Goal: Task Accomplishment & Management: Complete application form

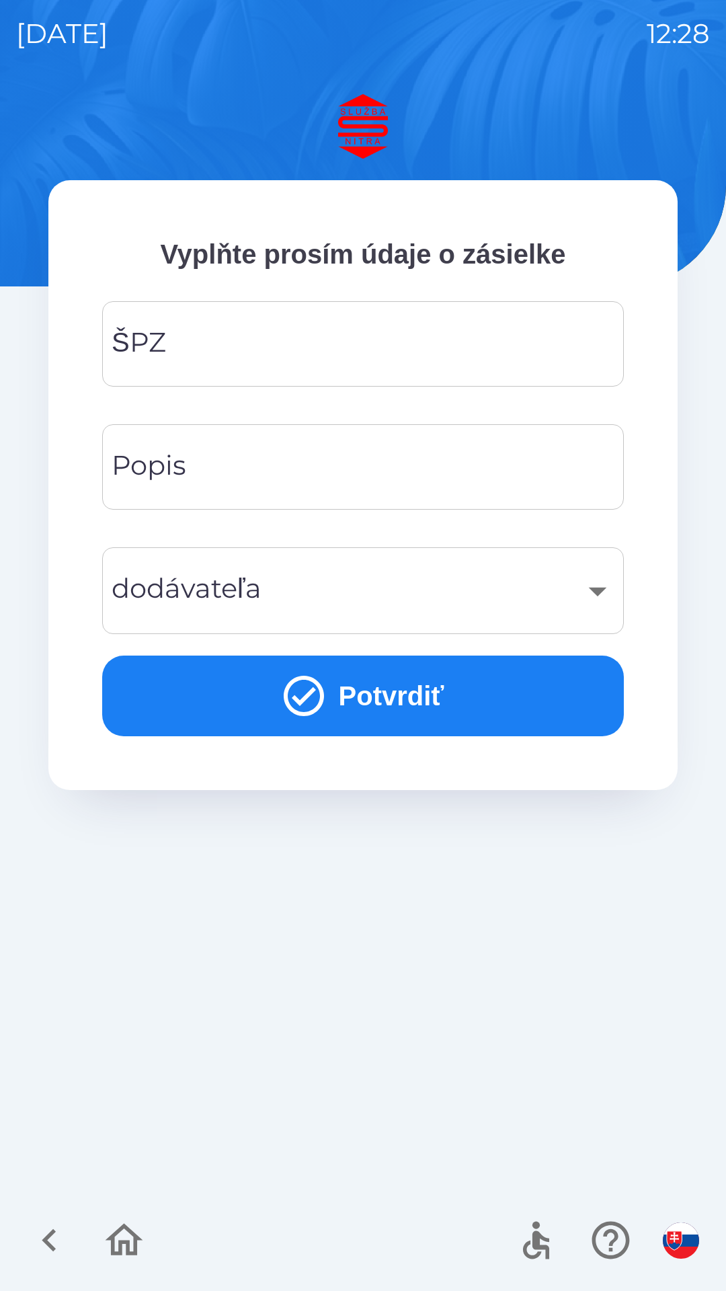
click at [395, 352] on input "ŠPZ" at bounding box center [363, 343] width 490 height 53
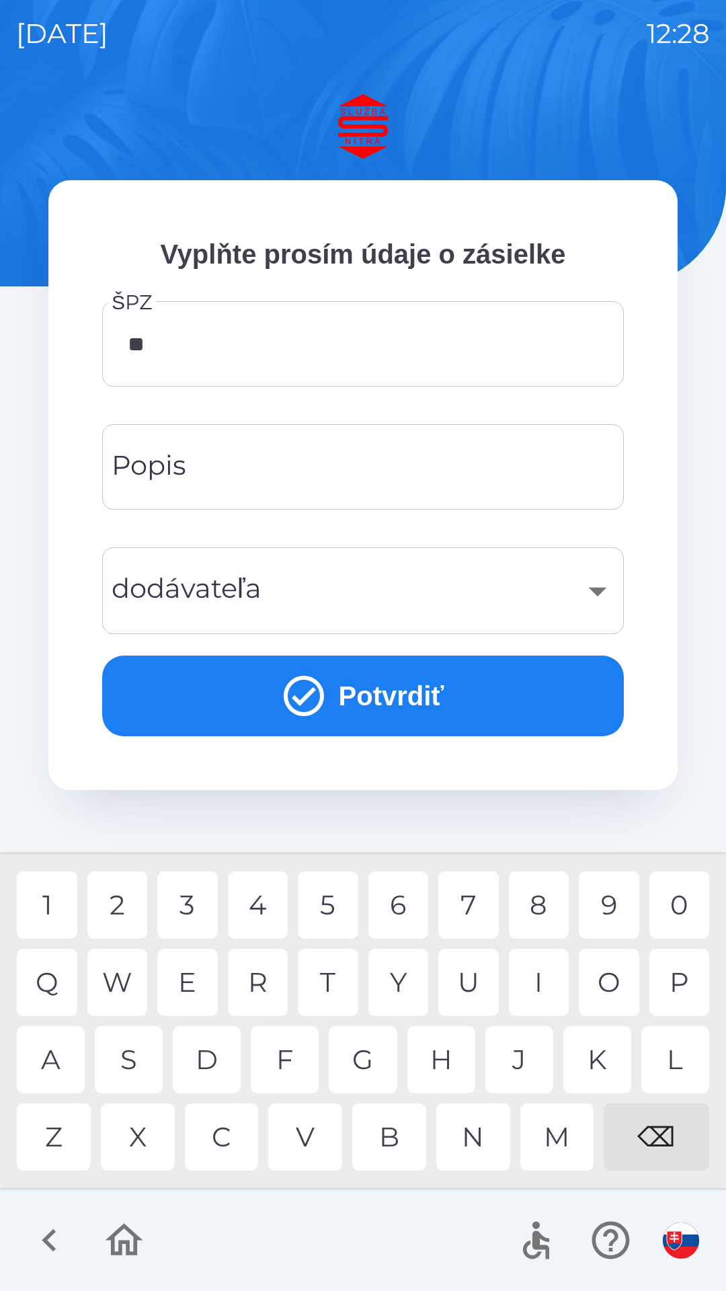
click at [59, 1071] on div "A" at bounding box center [51, 1059] width 68 height 67
click at [339, 911] on div "5" at bounding box center [328, 905] width 61 height 67
click at [609, 910] on div "9" at bounding box center [609, 905] width 61 height 67
click at [231, 1143] on div "C" at bounding box center [222, 1137] width 74 height 67
type input "*******"
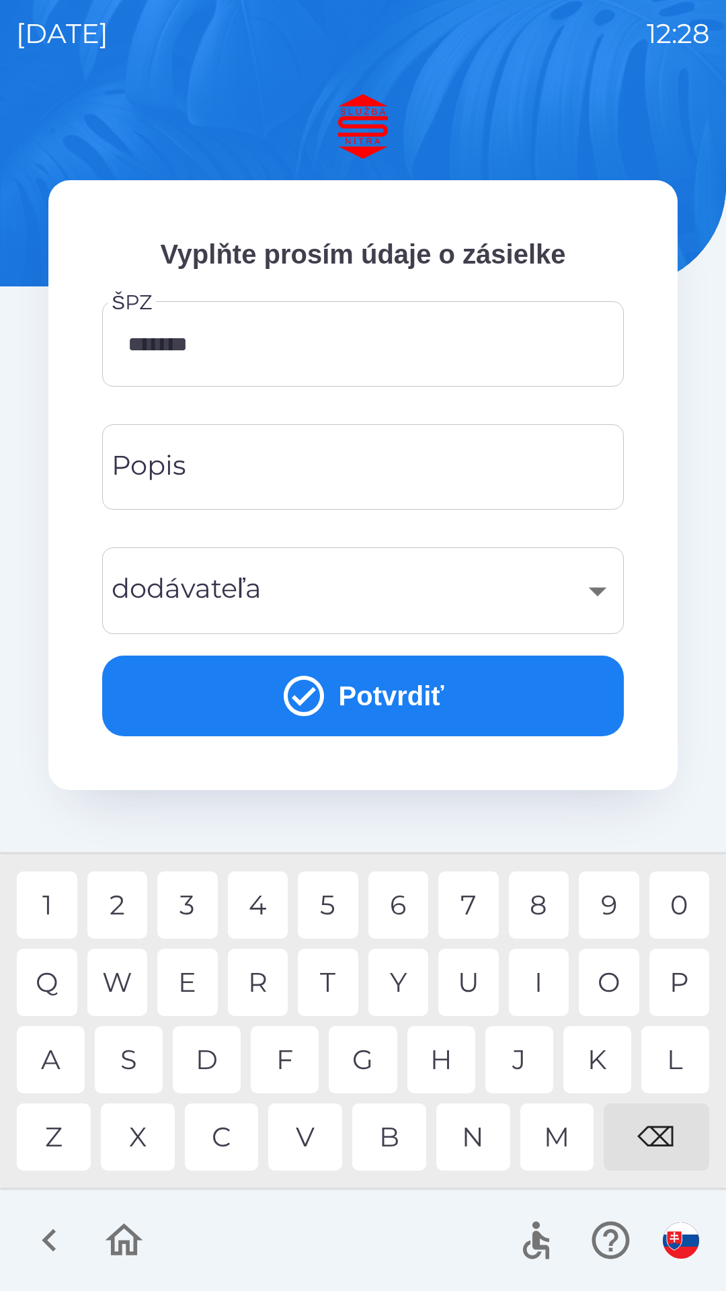
click at [372, 476] on input "Popis" at bounding box center [363, 467] width 490 height 53
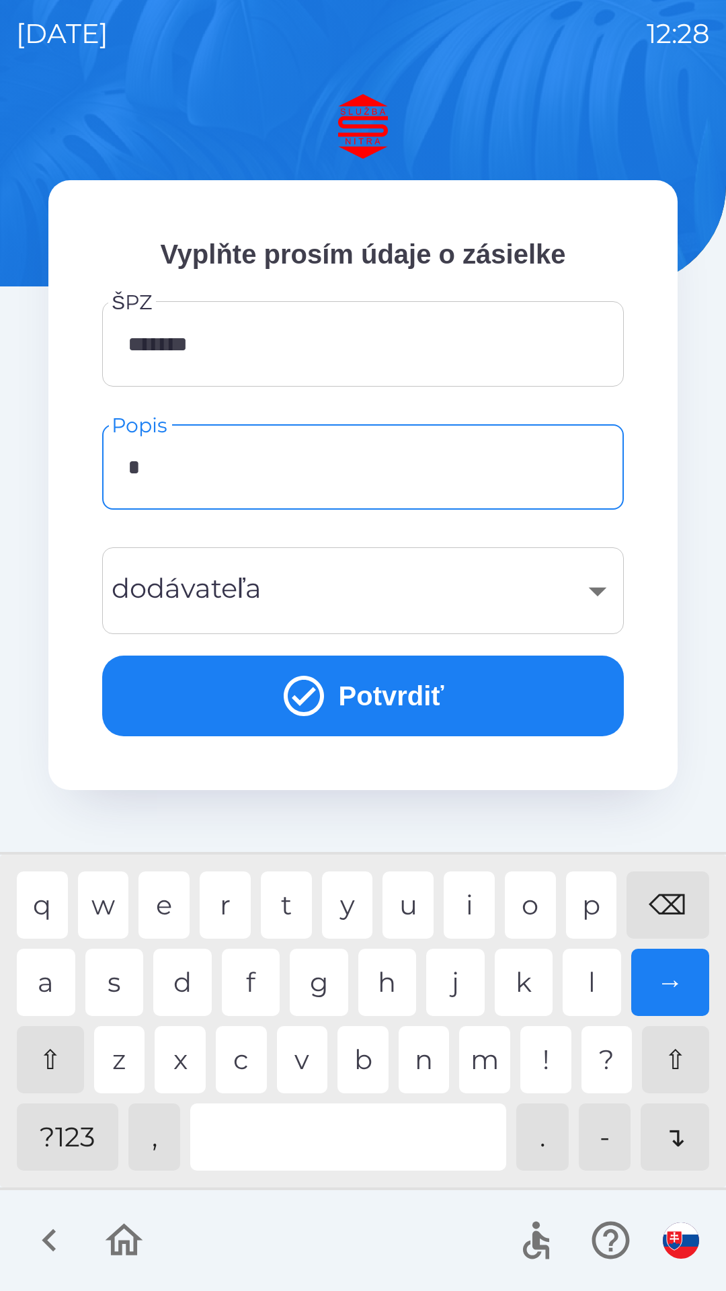
click at [591, 912] on div "p" at bounding box center [591, 905] width 51 height 67
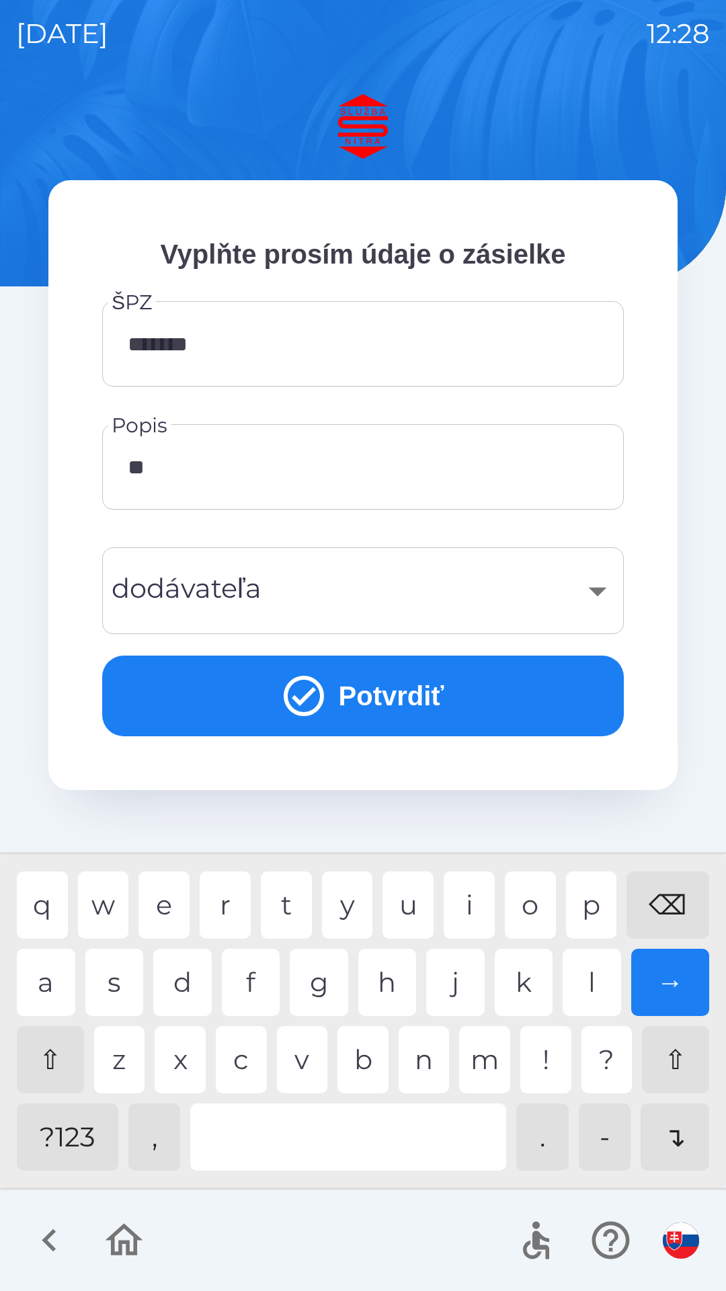
click at [164, 909] on div "e" at bounding box center [164, 905] width 51 height 67
click at [603, 1006] on div "l" at bounding box center [592, 982] width 59 height 67
click at [459, 985] on div "j" at bounding box center [455, 982] width 59 height 67
type input "*******"
click at [432, 1067] on div "n" at bounding box center [424, 1059] width 51 height 67
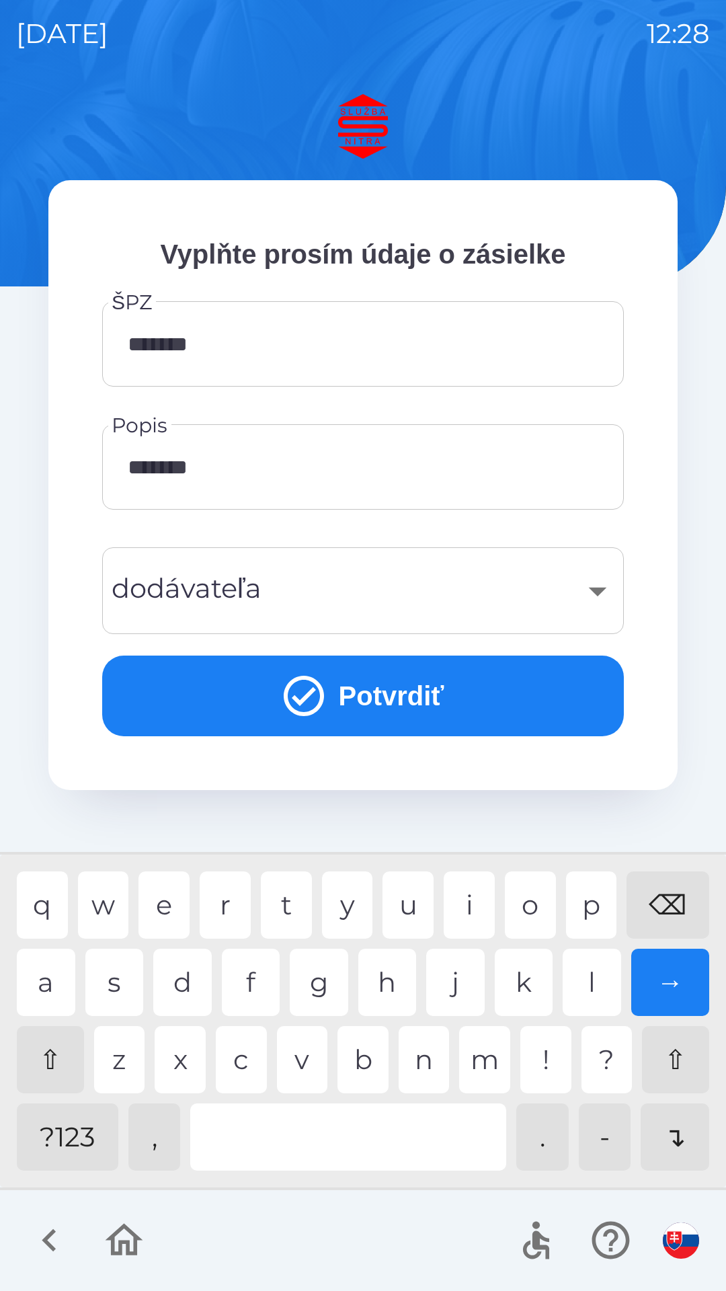
click at [383, 602] on div "​" at bounding box center [363, 591] width 490 height 54
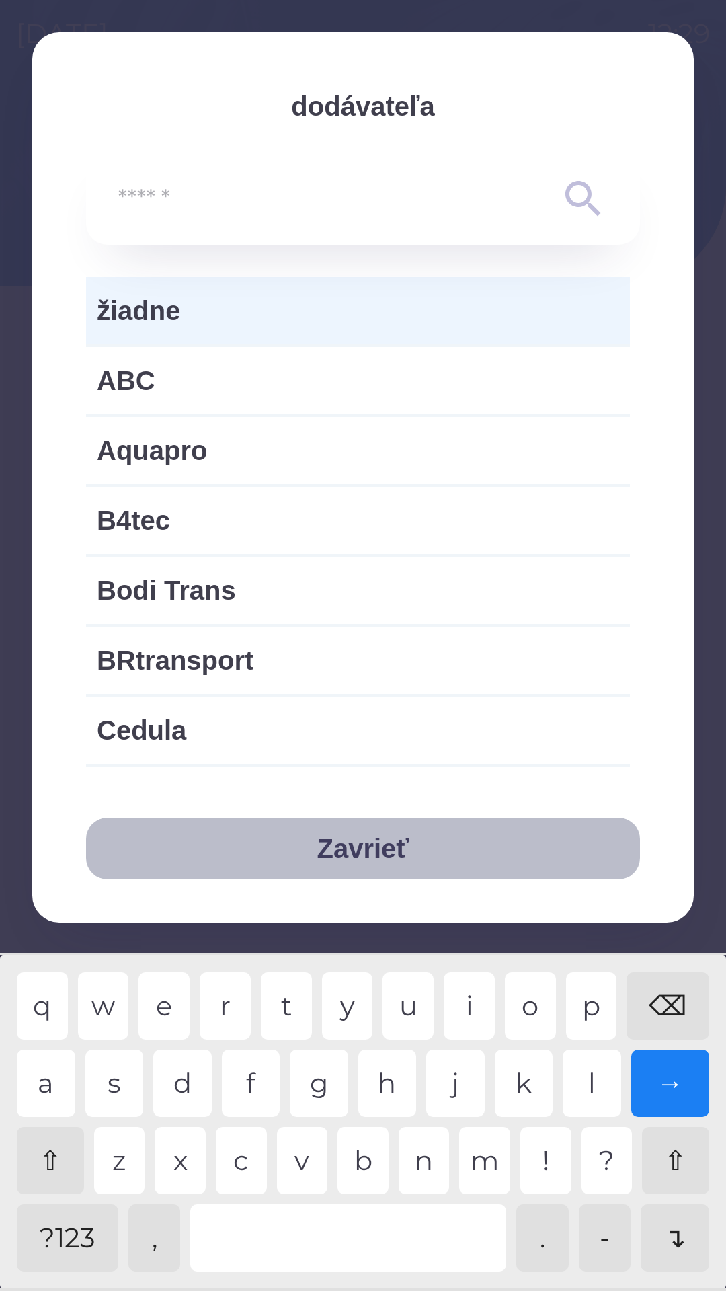
click at [344, 855] on button "Zavrieť" at bounding box center [363, 849] width 554 height 62
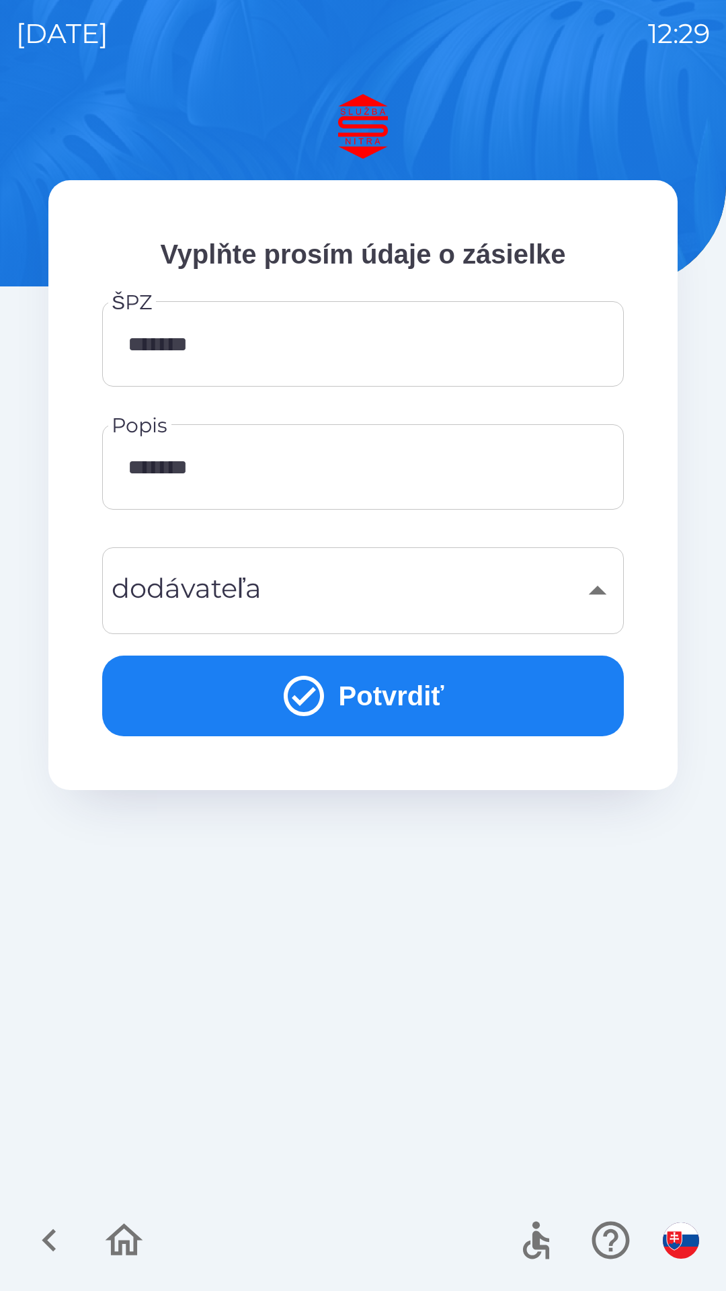
click at [306, 695] on icon "submit" at bounding box center [304, 696] width 40 height 40
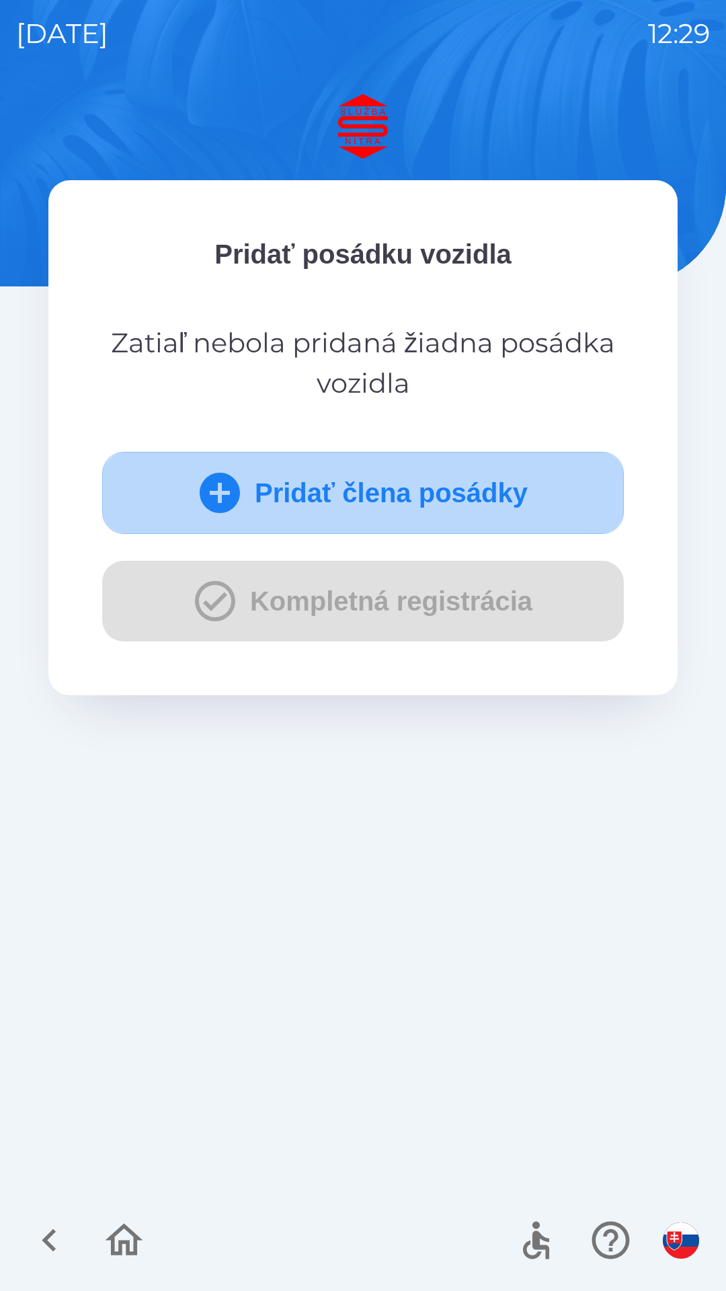
click at [219, 495] on icon "submit" at bounding box center [220, 493] width 40 height 40
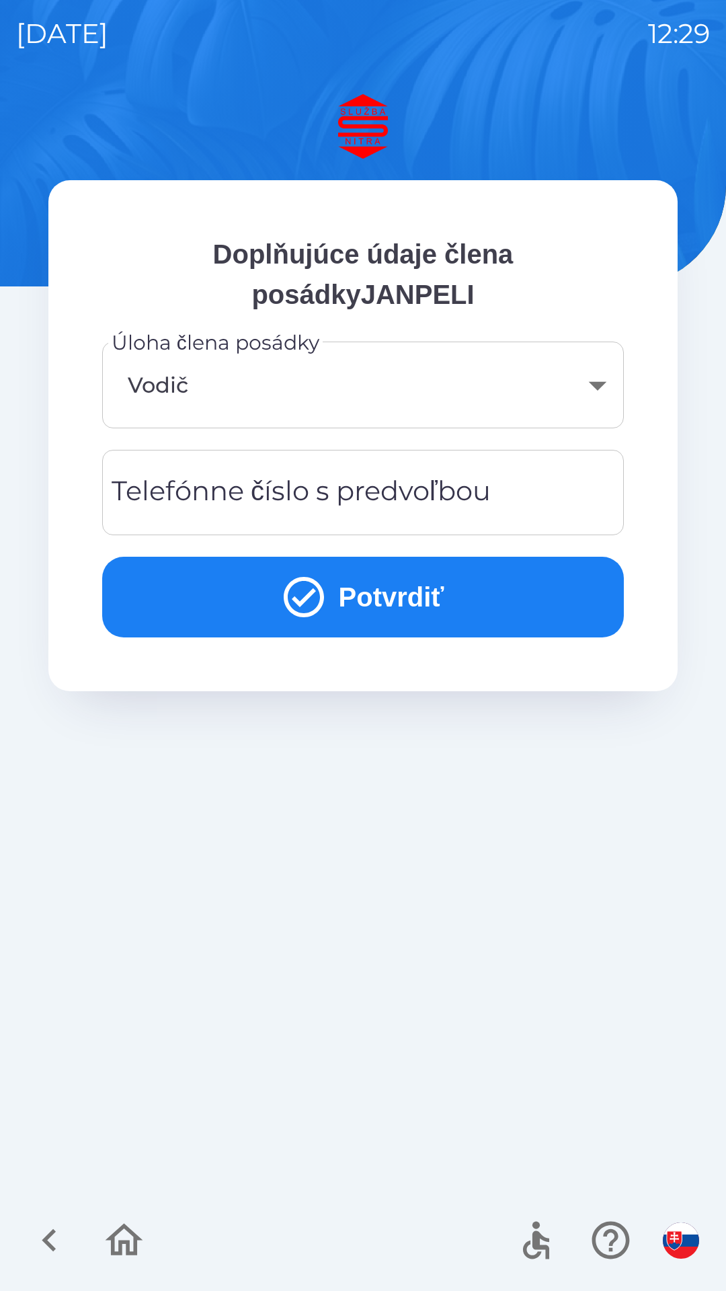
click at [307, 603] on icon "submit" at bounding box center [304, 597] width 48 height 48
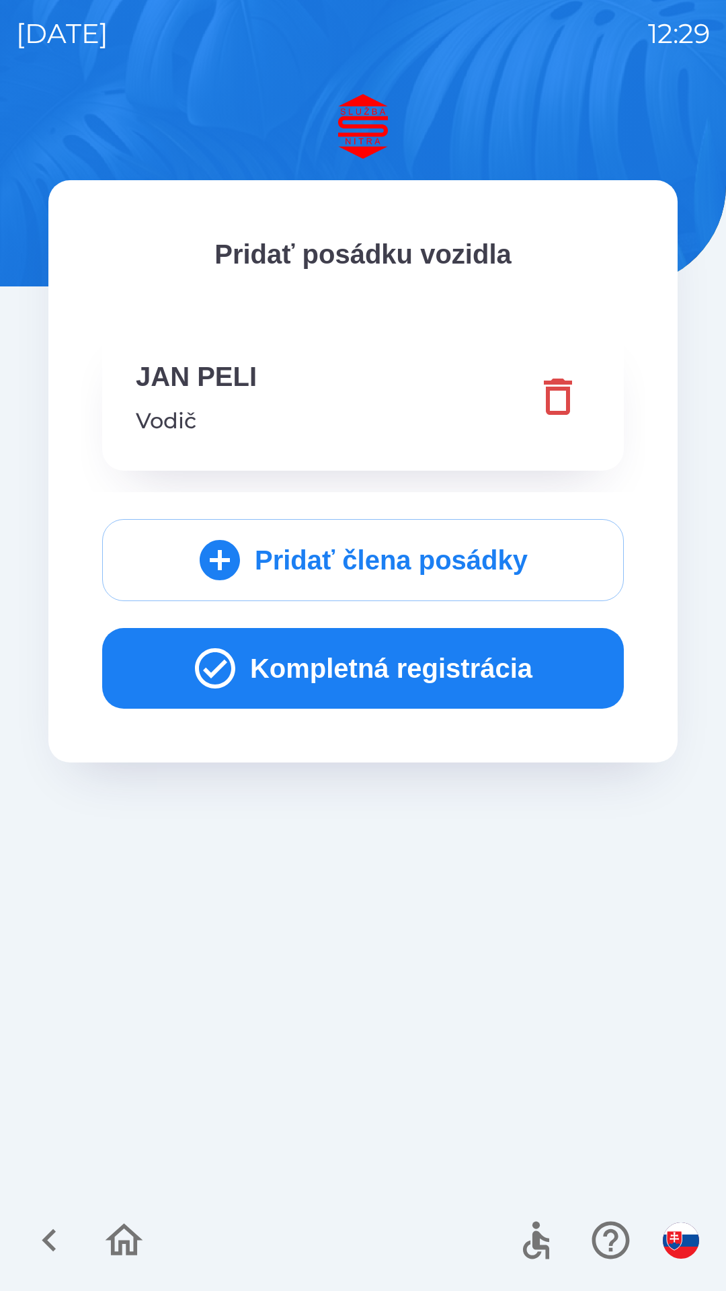
click at [208, 665] on icon "button" at bounding box center [215, 668] width 40 height 40
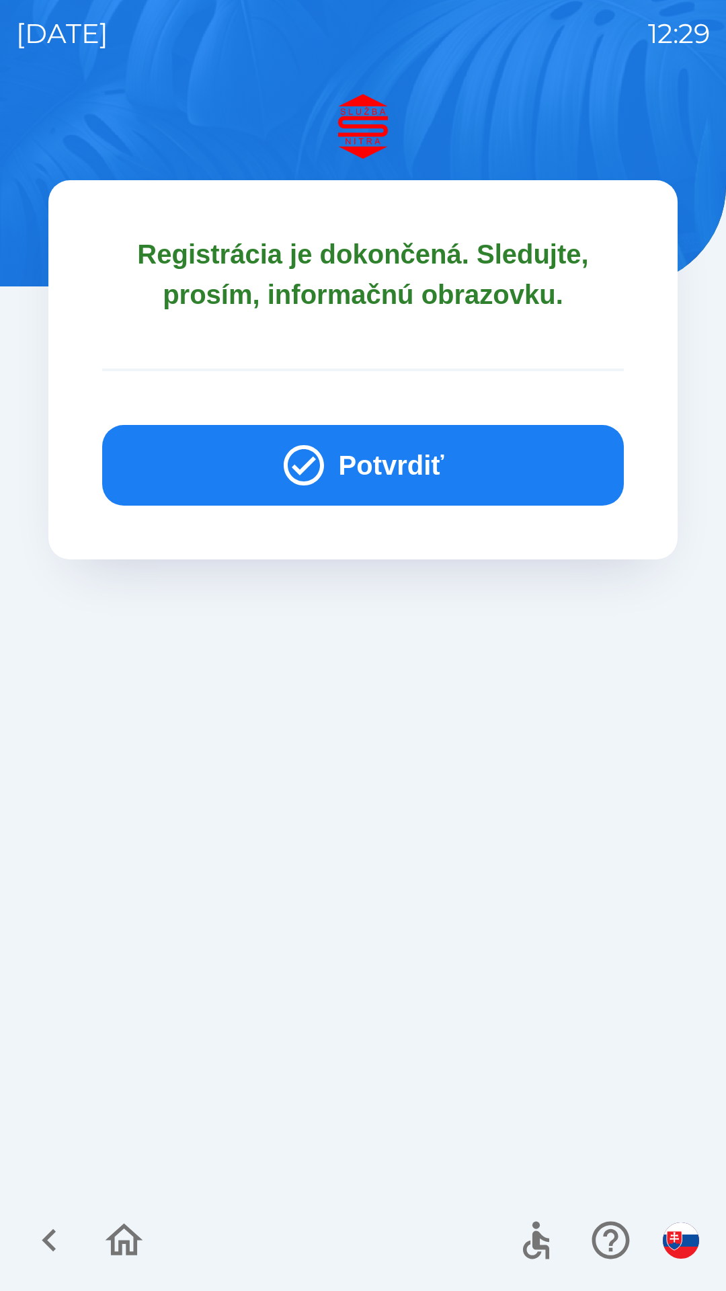
click at [311, 471] on icon "button" at bounding box center [304, 465] width 48 height 48
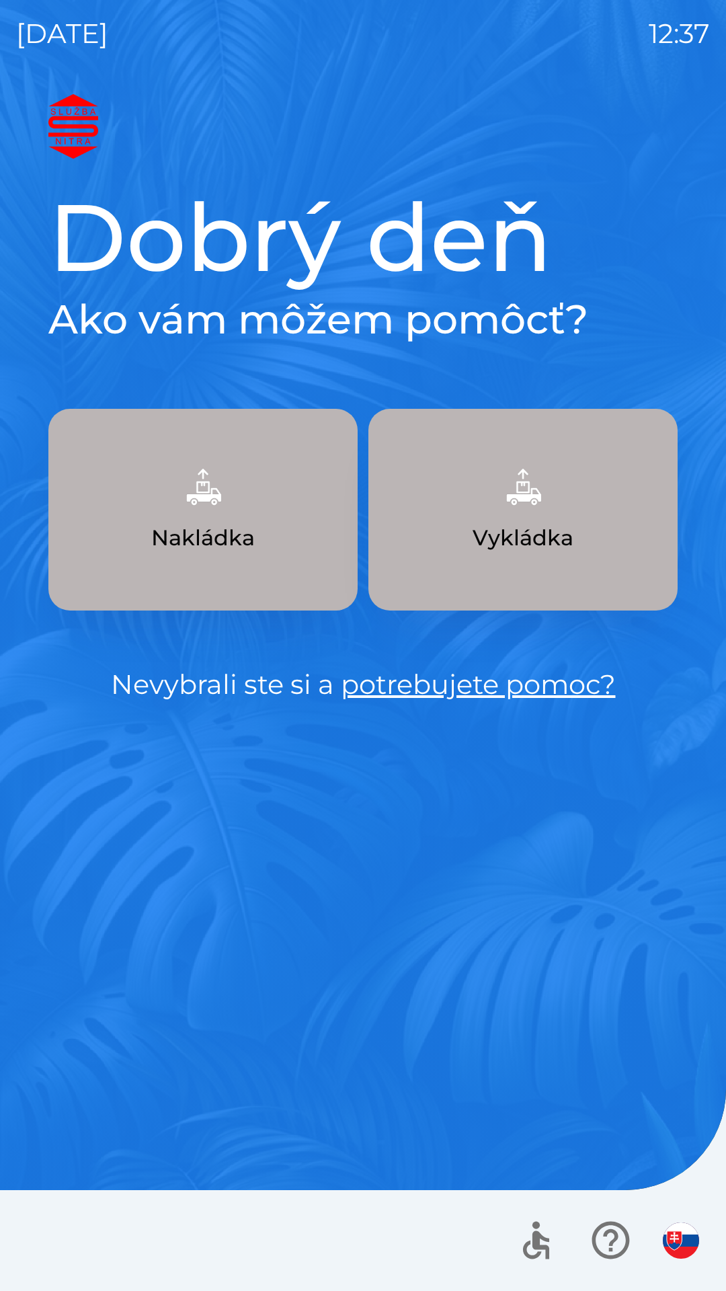
click at [241, 498] on button "Nakládka" at bounding box center [202, 510] width 309 height 202
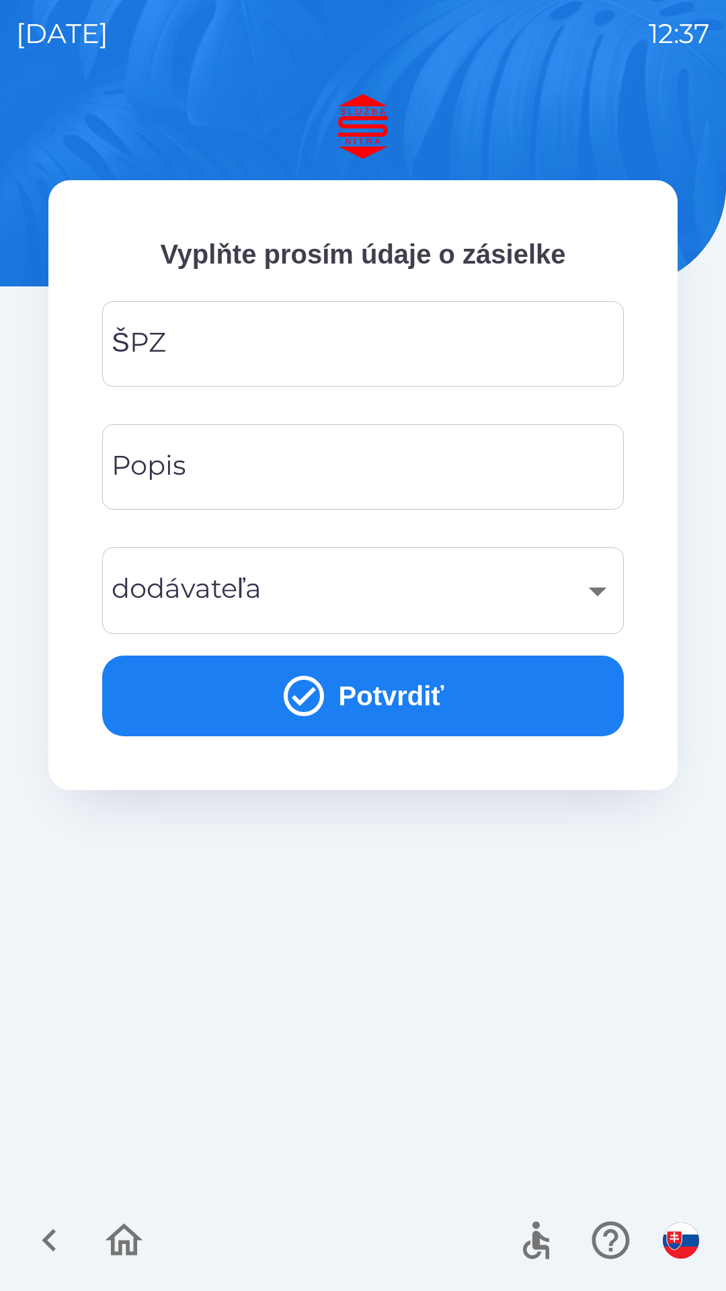
click at [330, 334] on input "ŠPZ" at bounding box center [363, 343] width 490 height 53
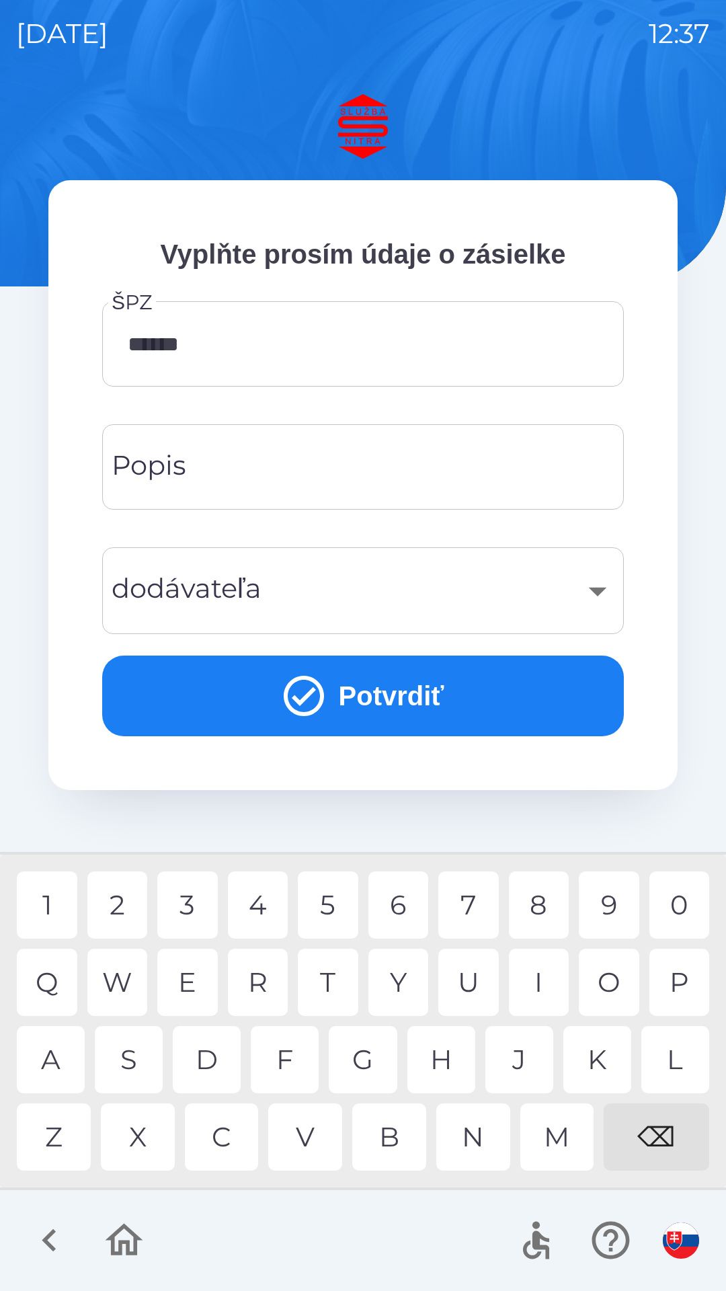
click at [534, 987] on div "I" at bounding box center [539, 982] width 61 height 67
type input "*******"
click at [169, 1156] on div "X" at bounding box center [138, 1137] width 74 height 67
click at [400, 700] on button "Potvrdiť" at bounding box center [363, 696] width 522 height 81
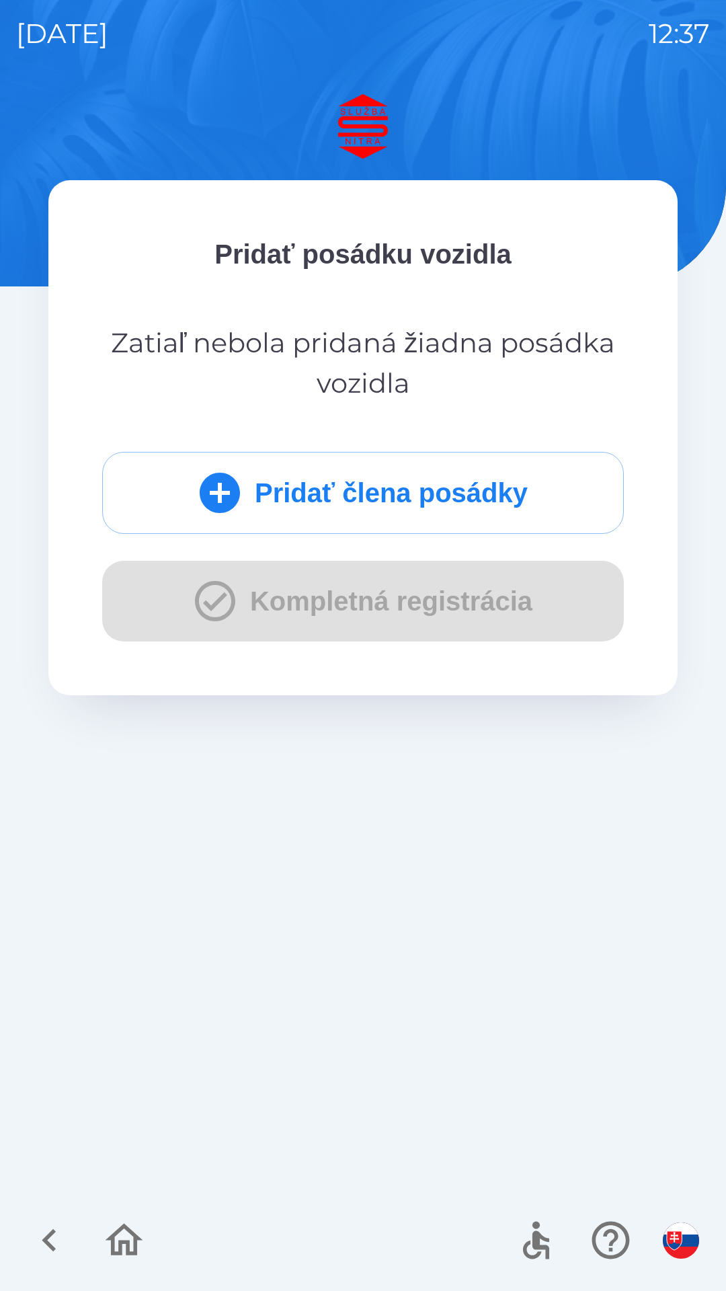
click at [457, 498] on button "Pridať člena posádky" at bounding box center [363, 493] width 522 height 82
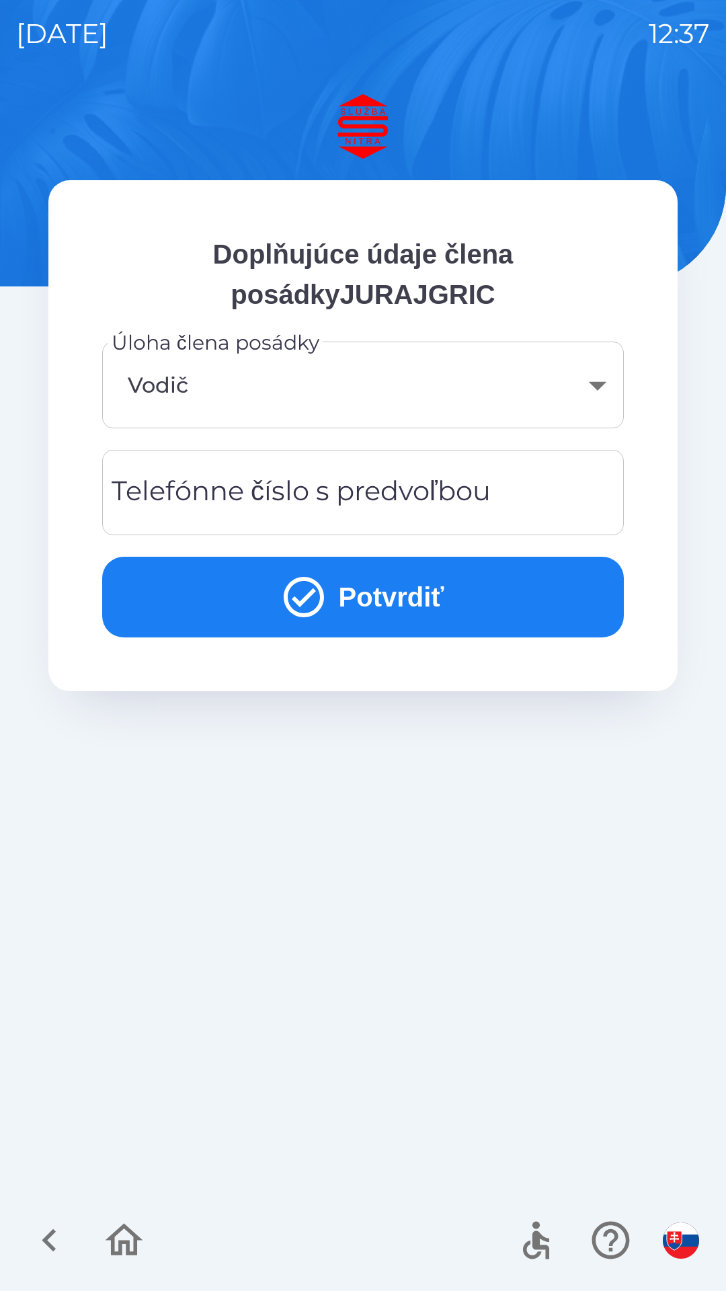
click at [397, 486] on div "Telefónne číslo s predvoľbou Telefónne číslo s predvoľbou" at bounding box center [363, 492] width 522 height 85
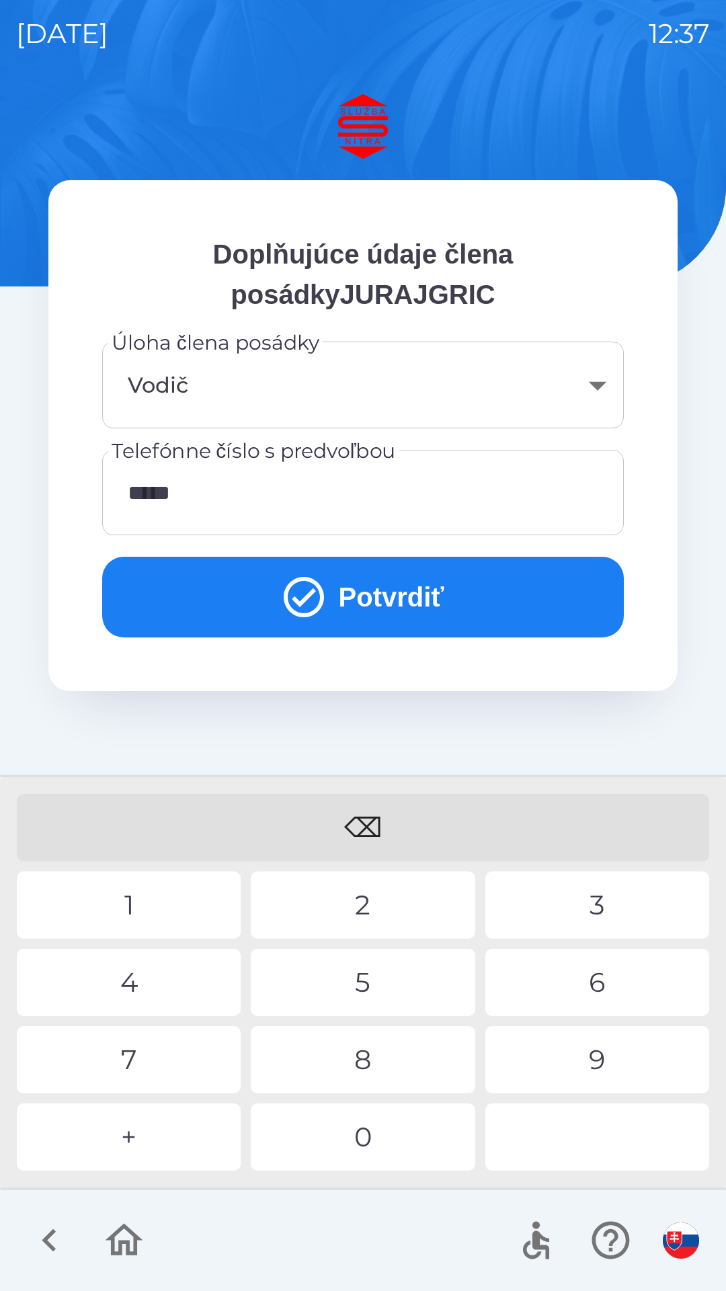
click at [596, 1052] on div "9" at bounding box center [598, 1059] width 224 height 67
click at [169, 899] on div "1" at bounding box center [129, 905] width 224 height 67
click at [188, 984] on div "4" at bounding box center [129, 982] width 224 height 67
click at [384, 1147] on div "0" at bounding box center [363, 1137] width 224 height 67
type input "**********"
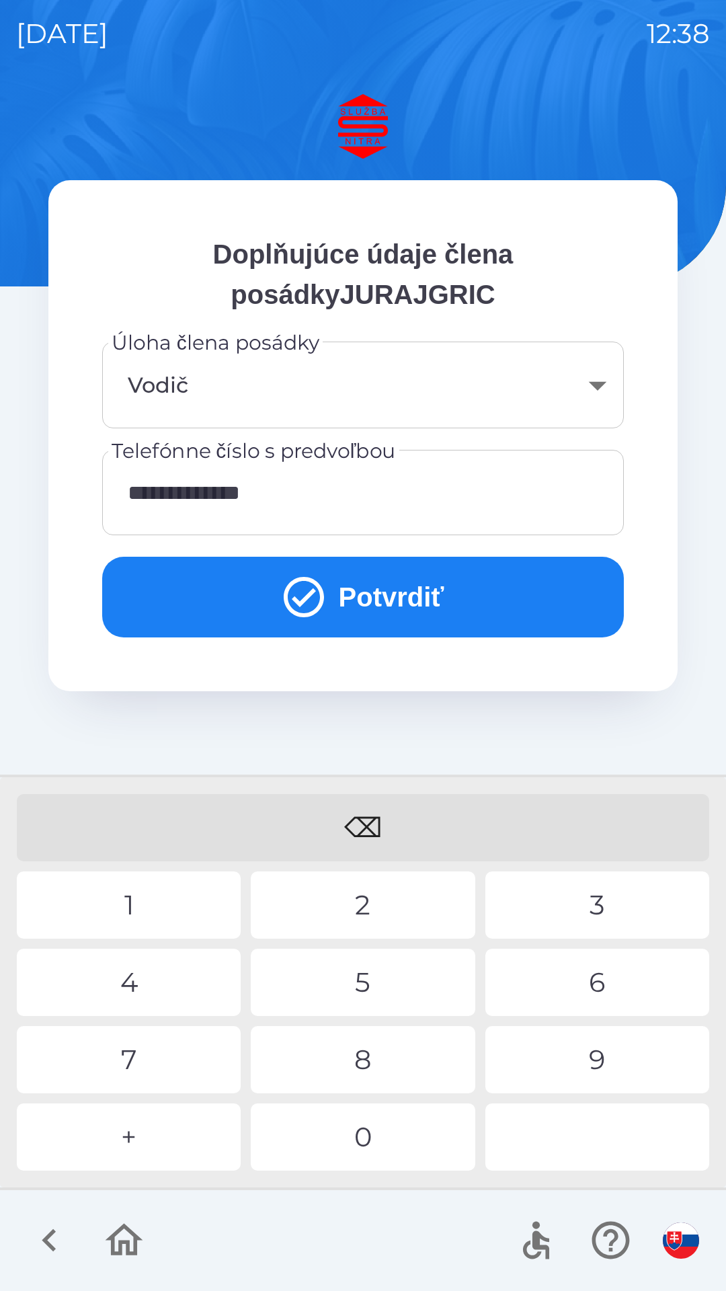
click at [397, 599] on button "Potvrdiť" at bounding box center [363, 597] width 522 height 81
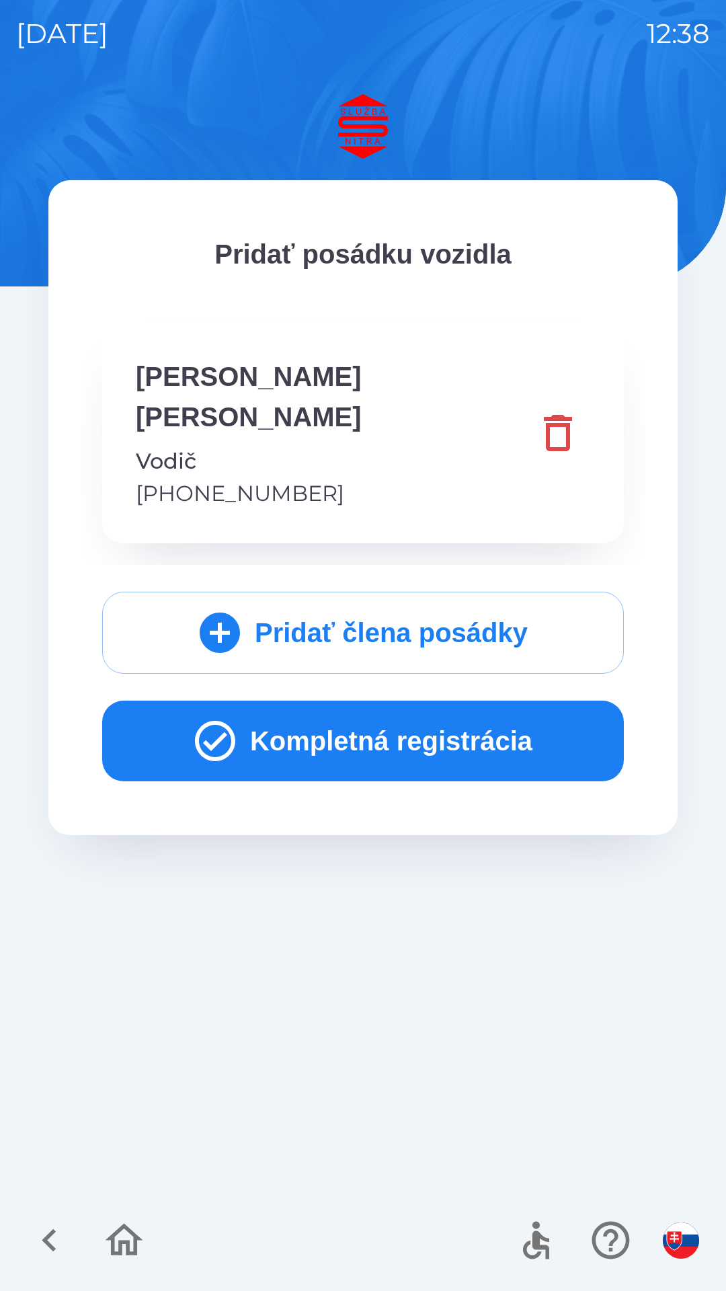
click at [427, 705] on button "Kompletná registrácia" at bounding box center [363, 741] width 522 height 81
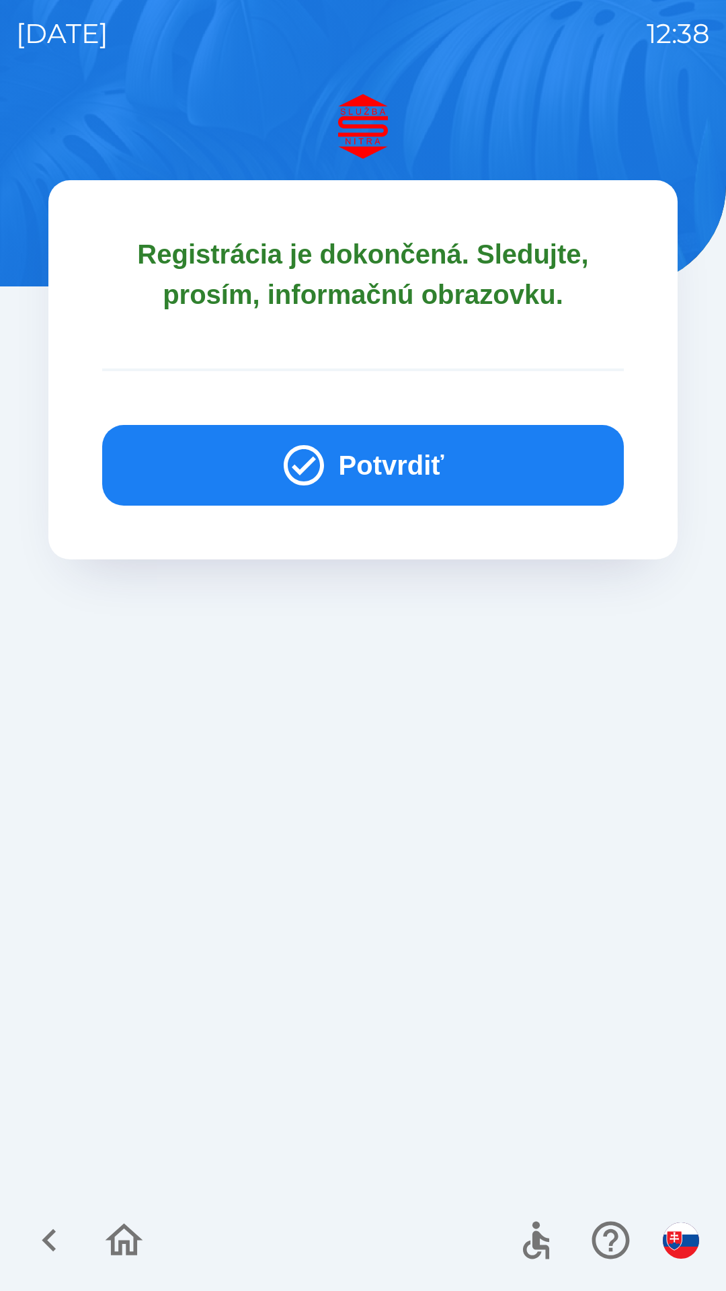
click at [415, 459] on button "Potvrdiť" at bounding box center [363, 465] width 522 height 81
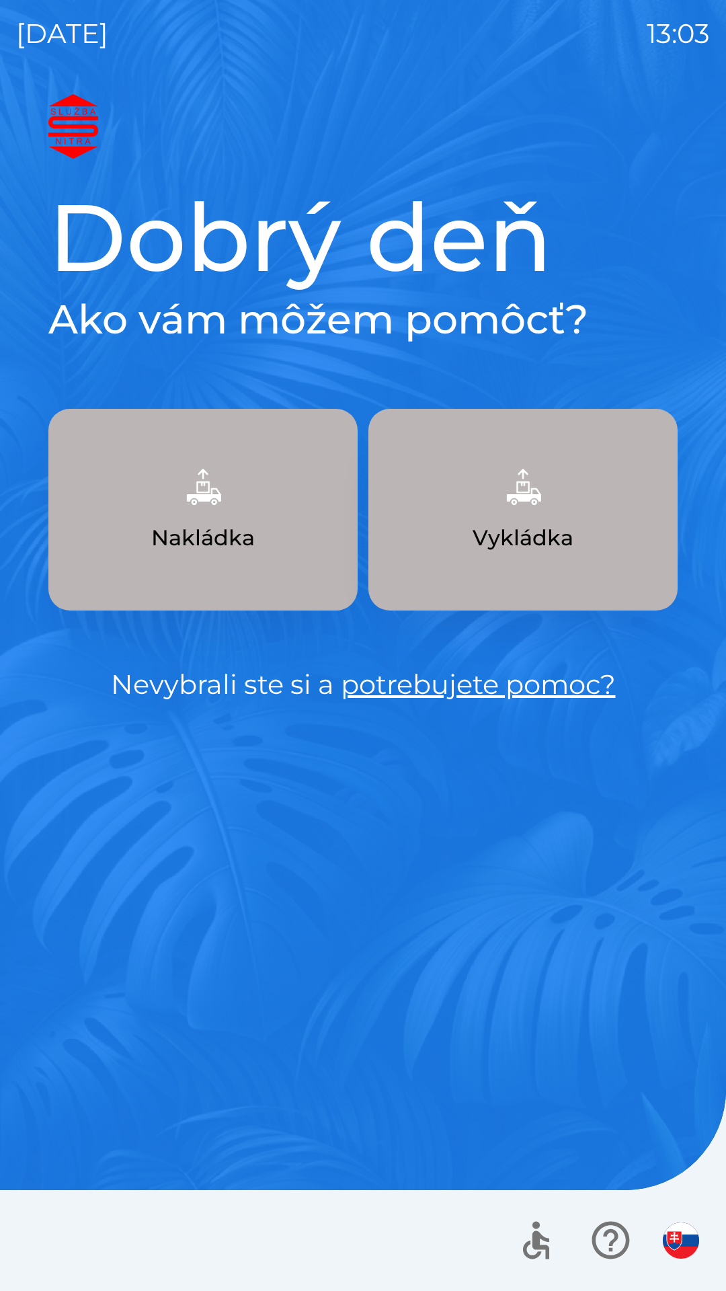
click at [558, 501] on button "Vykládka" at bounding box center [523, 510] width 309 height 202
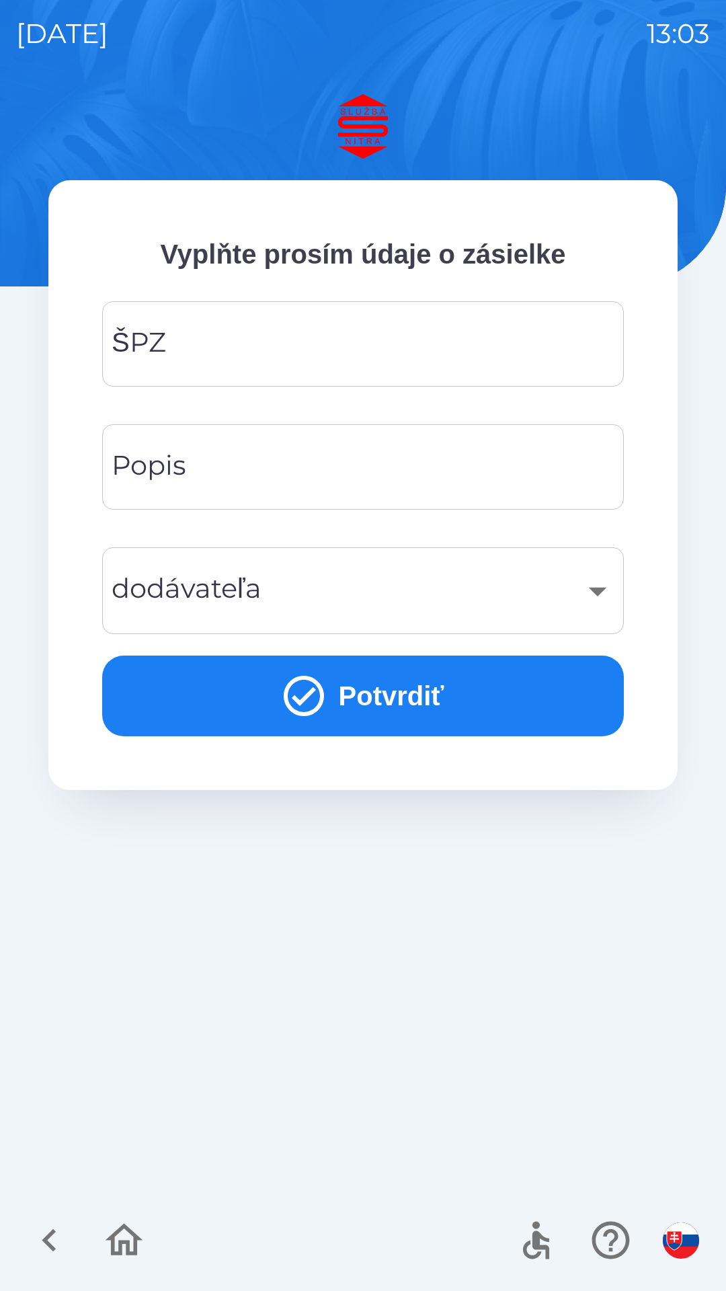
click at [326, 335] on input "ŠPZ" at bounding box center [363, 343] width 490 height 53
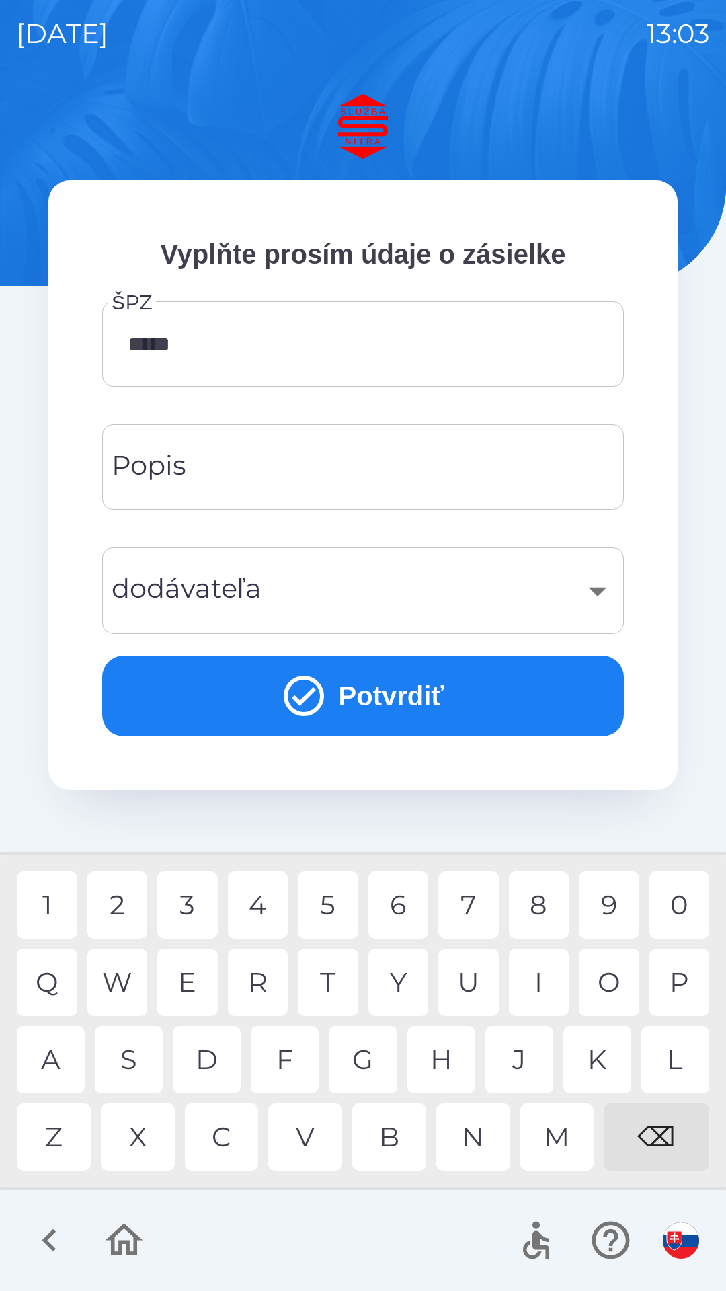
click at [341, 911] on div "5" at bounding box center [328, 905] width 61 height 67
type input "*******"
click at [611, 967] on div "O" at bounding box center [609, 982] width 61 height 67
click at [282, 453] on input "Popis" at bounding box center [363, 467] width 490 height 53
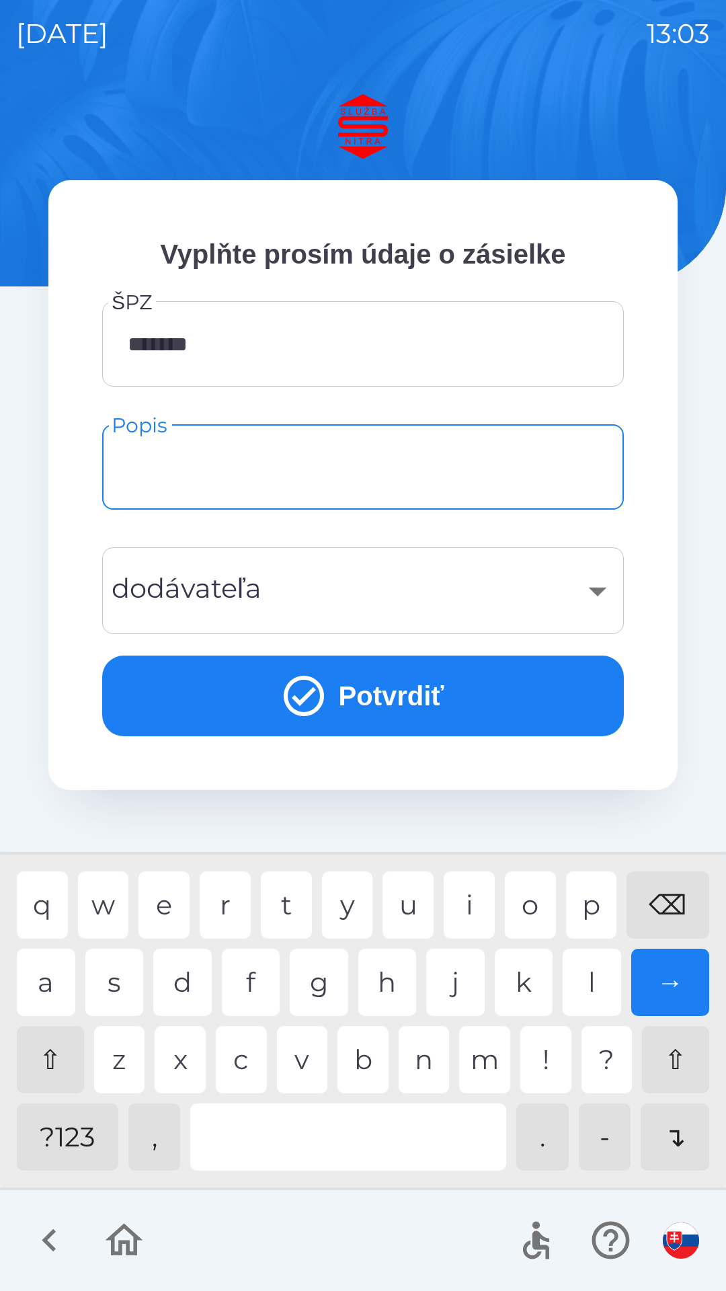
click at [600, 590] on div "​" at bounding box center [363, 591] width 490 height 54
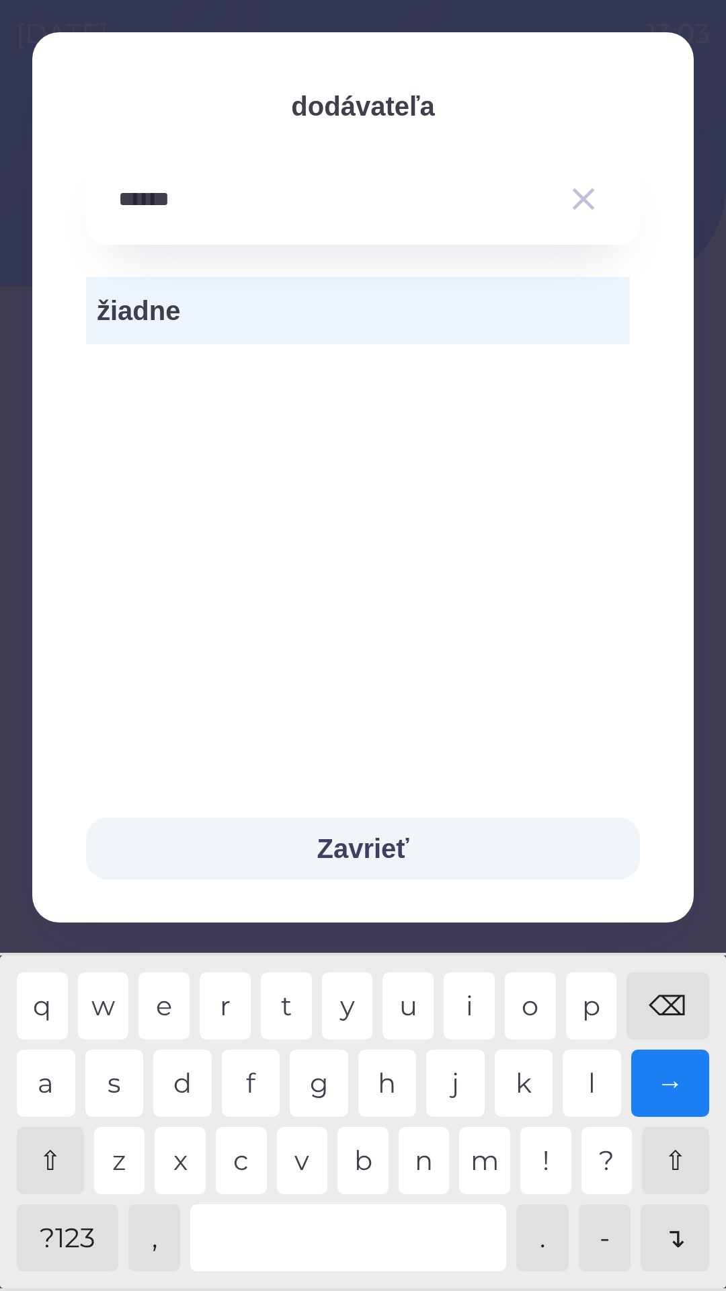
click at [323, 1230] on div at bounding box center [348, 1238] width 316 height 67
click at [583, 1002] on div "p" at bounding box center [591, 1006] width 51 height 67
click at [332, 1235] on div at bounding box center [348, 1238] width 316 height 67
type input "**********"
click at [678, 1082] on div "→" at bounding box center [671, 1083] width 79 height 67
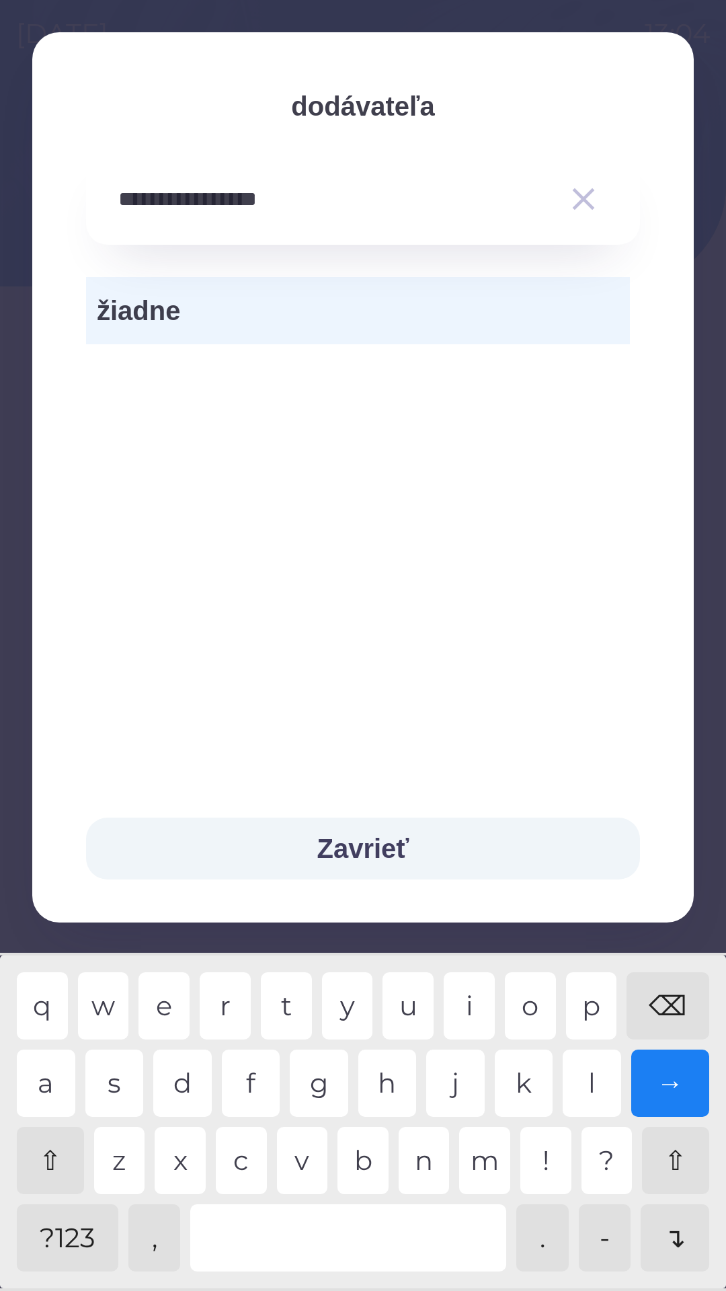
click at [686, 923] on div "Zavrieť" at bounding box center [363, 849] width 662 height 148
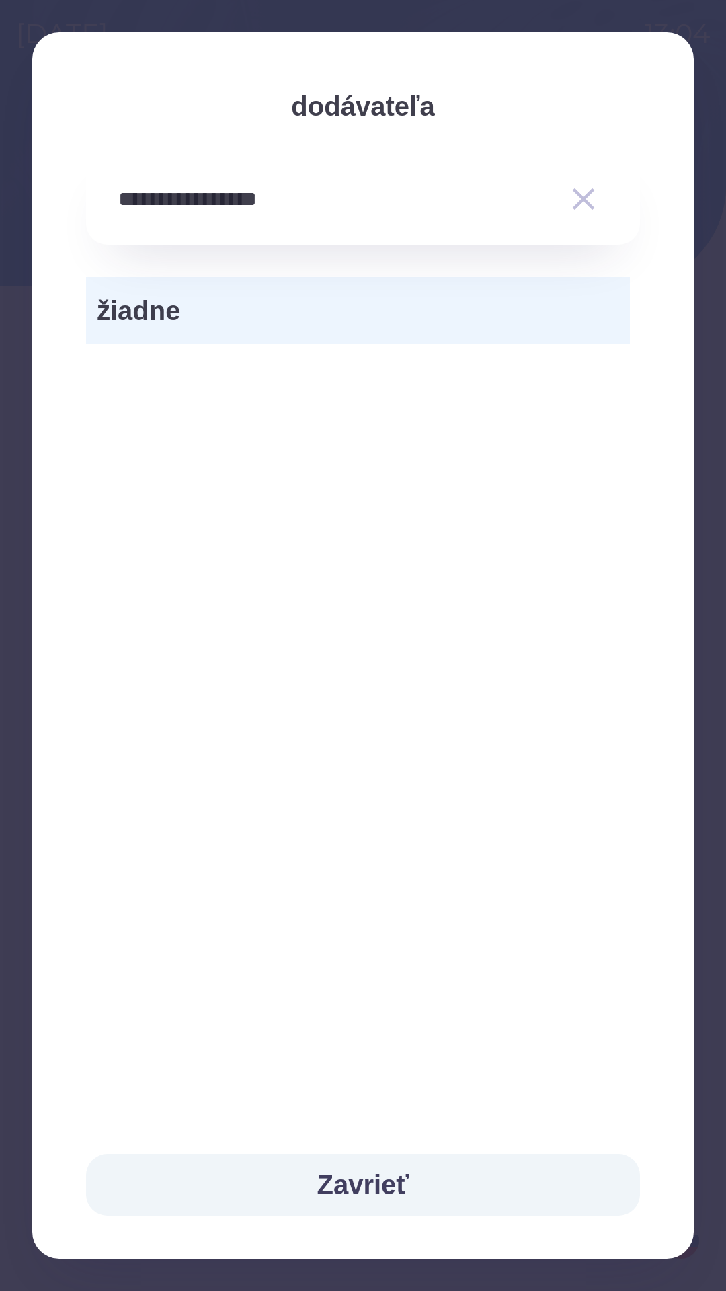
click at [441, 1171] on button "Zavrieť" at bounding box center [363, 1185] width 554 height 62
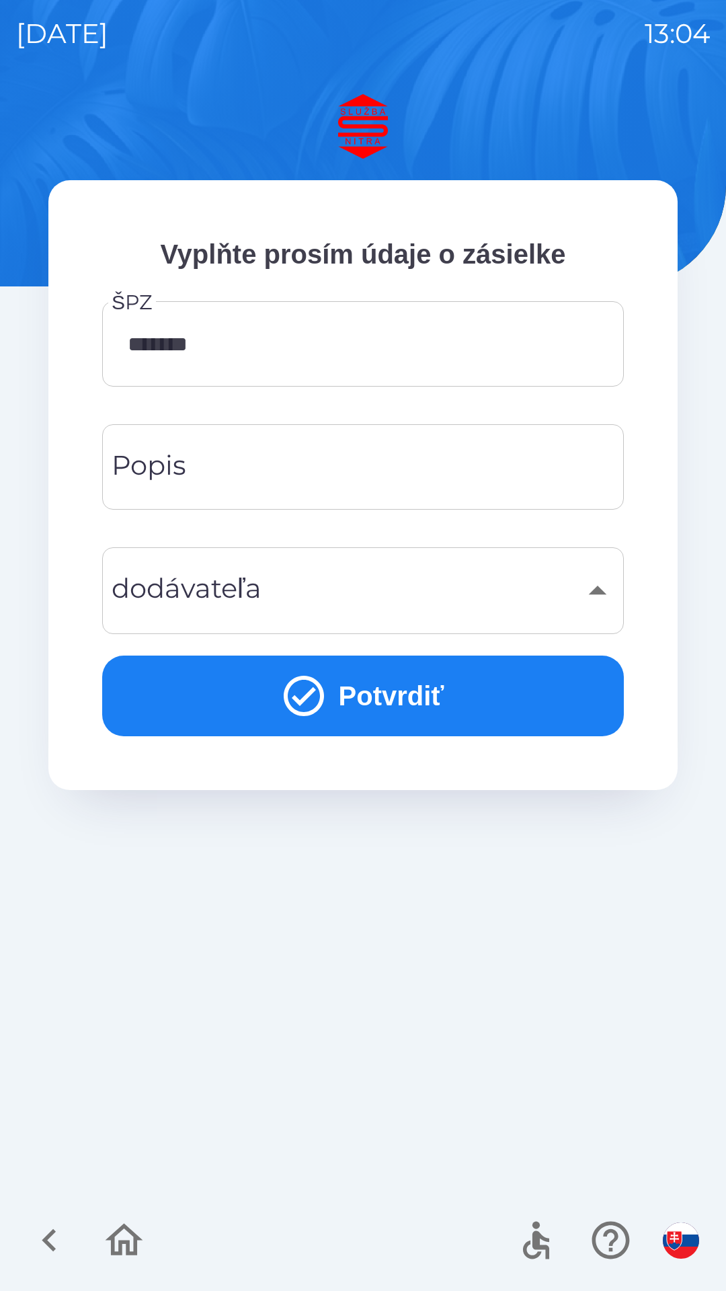
click at [241, 455] on input "Popis" at bounding box center [363, 467] width 490 height 53
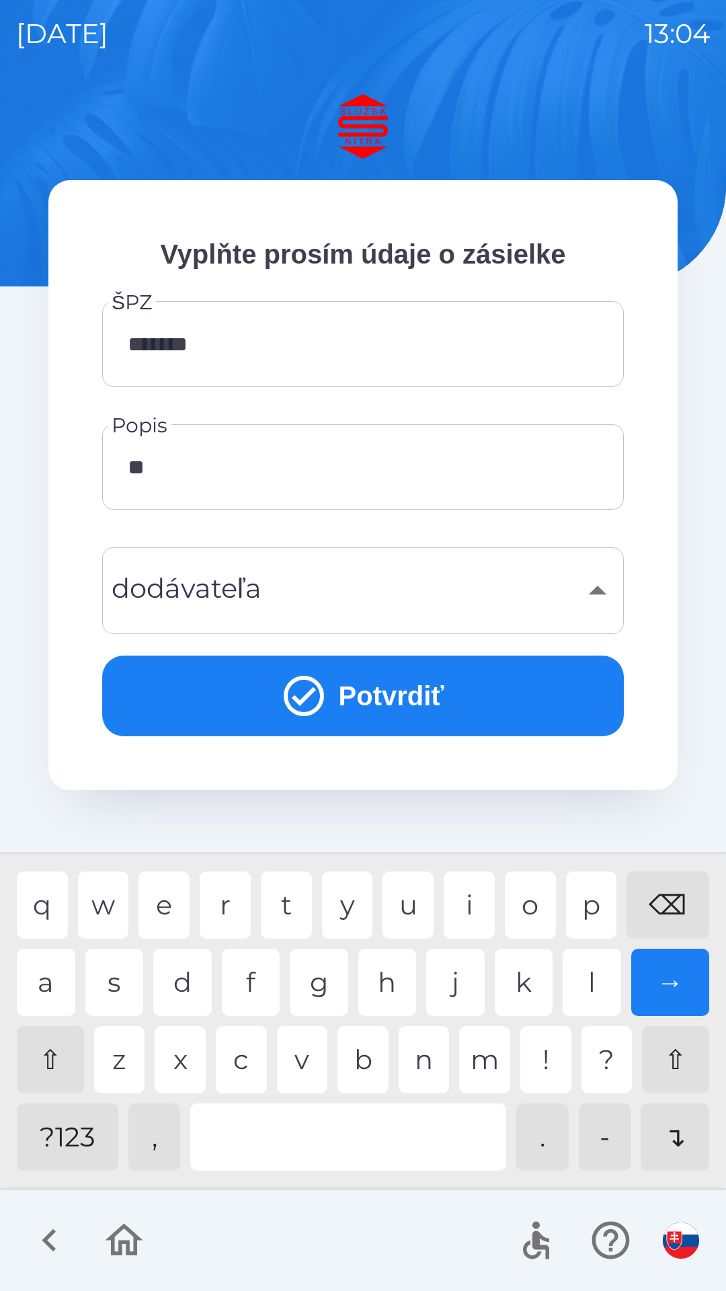
click at [430, 1061] on div "n" at bounding box center [424, 1059] width 51 height 67
click at [350, 903] on div "y" at bounding box center [347, 905] width 51 height 67
type input "*"
click at [663, 899] on div "⌫" at bounding box center [668, 905] width 83 height 67
click at [168, 903] on div "e" at bounding box center [164, 905] width 51 height 67
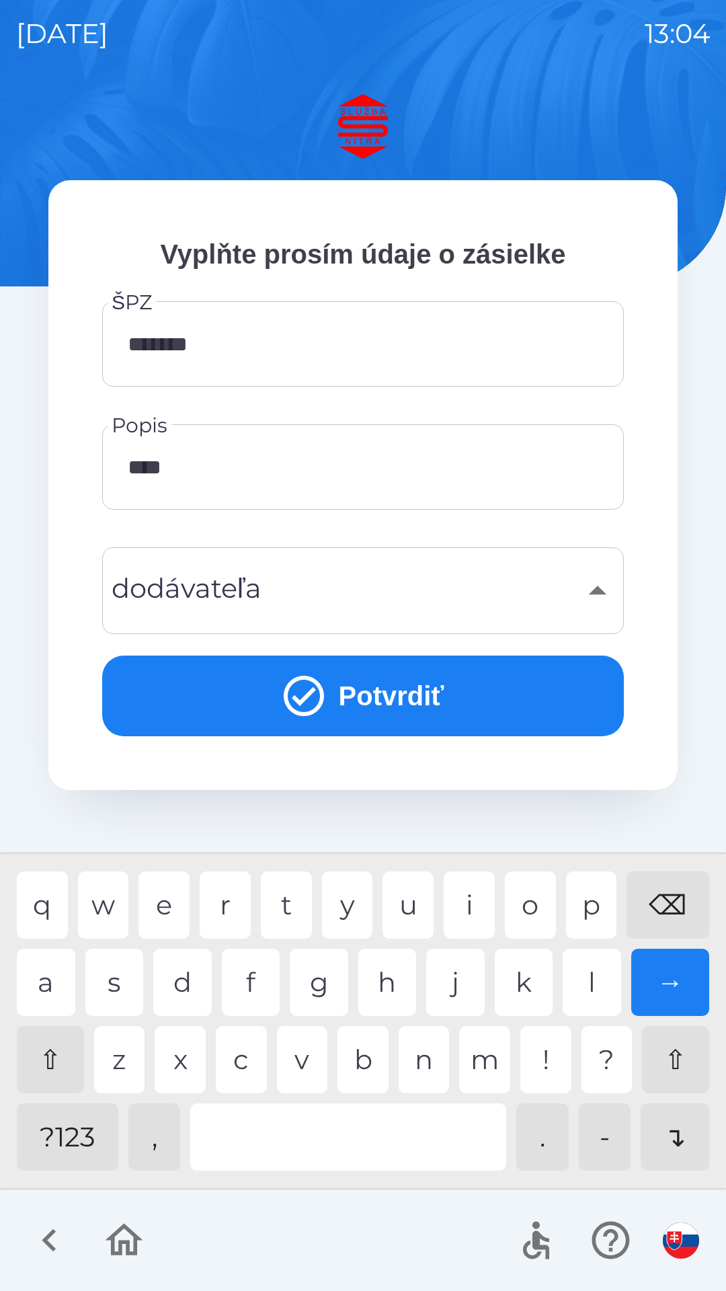
click at [292, 903] on div "t" at bounding box center [286, 905] width 51 height 67
click at [569, 973] on div "l" at bounding box center [592, 982] width 59 height 67
click at [424, 1063] on div "n" at bounding box center [424, 1059] width 51 height 67
click at [125, 1064] on div "z" at bounding box center [119, 1059] width 51 height 67
click at [296, 1127] on div at bounding box center [348, 1137] width 316 height 67
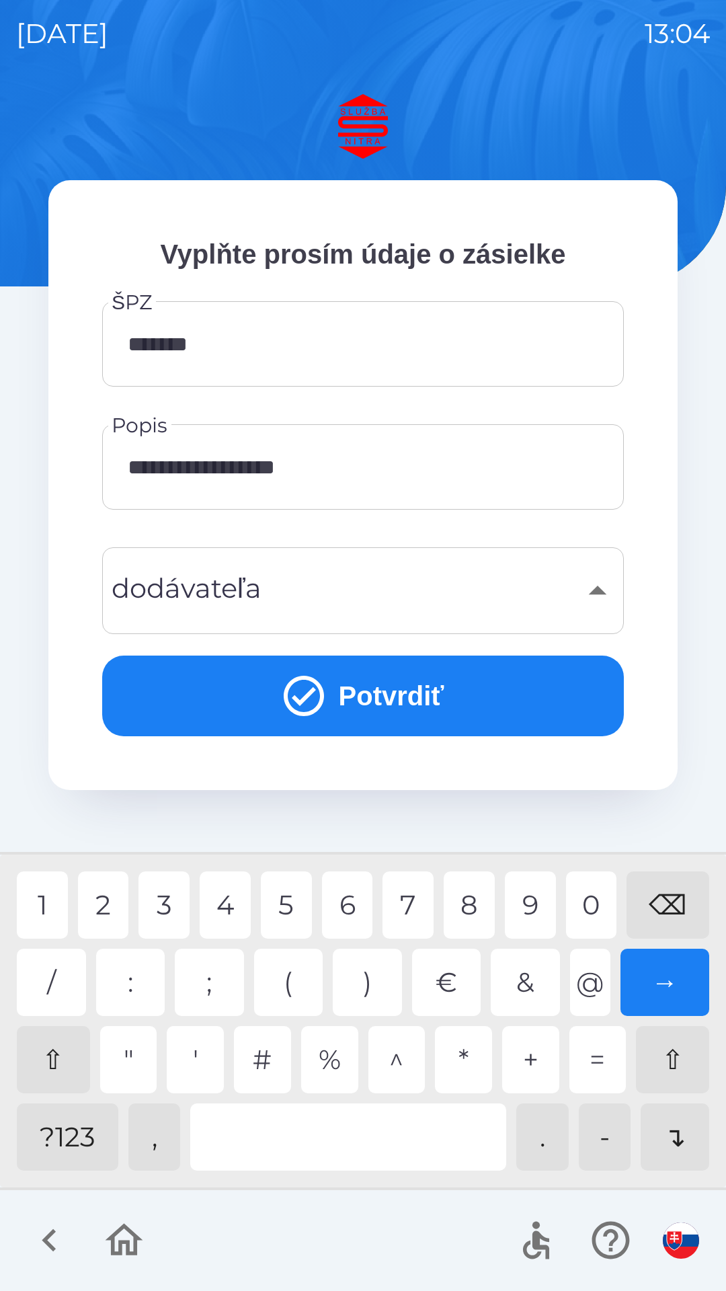
click at [287, 911] on div "5" at bounding box center [286, 905] width 51 height 67
click at [235, 911] on div "4" at bounding box center [225, 905] width 51 height 67
click at [381, 461] on input "**********" at bounding box center [363, 467] width 490 height 53
click at [669, 907] on div "⌫" at bounding box center [668, 905] width 83 height 67
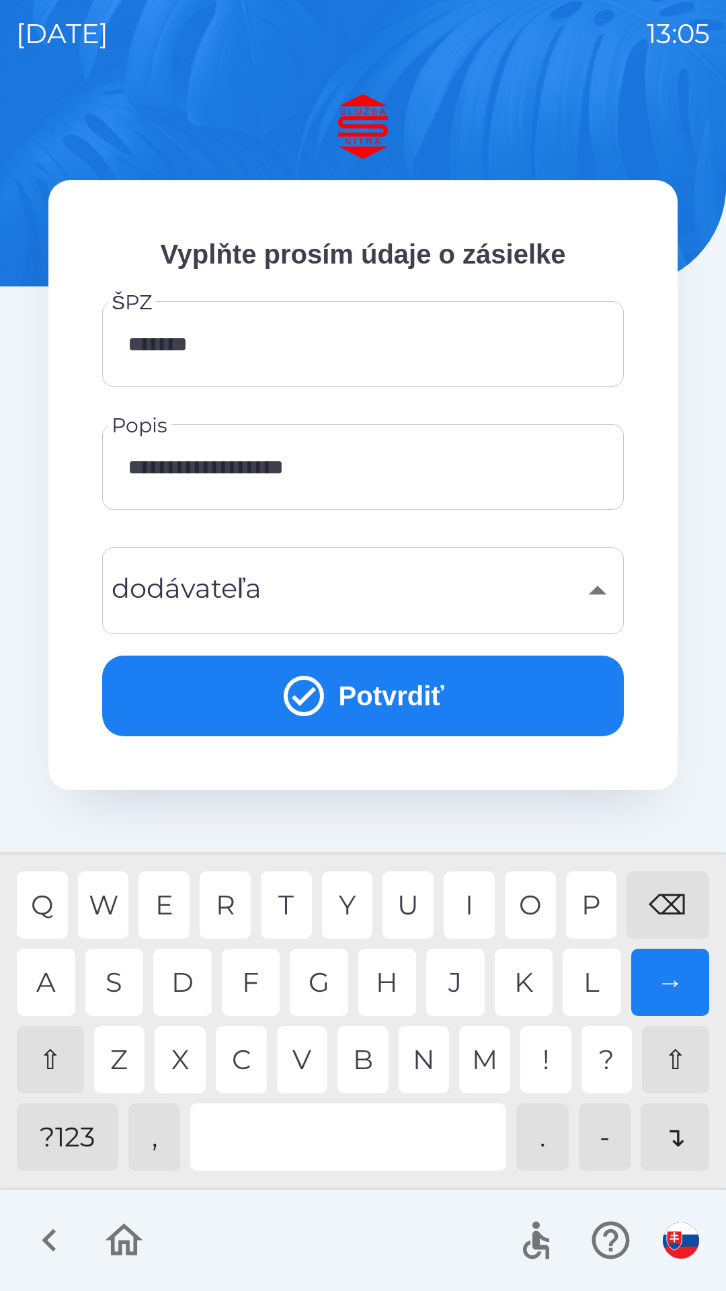
click at [523, 981] on div "K" at bounding box center [524, 982] width 59 height 67
click at [338, 1128] on div at bounding box center [348, 1137] width 316 height 67
click at [306, 1057] on div "V" at bounding box center [302, 1059] width 51 height 67
click at [81, 1131] on div "?123" at bounding box center [68, 1137] width 102 height 67
click at [600, 904] on div "P" at bounding box center [591, 905] width 51 height 67
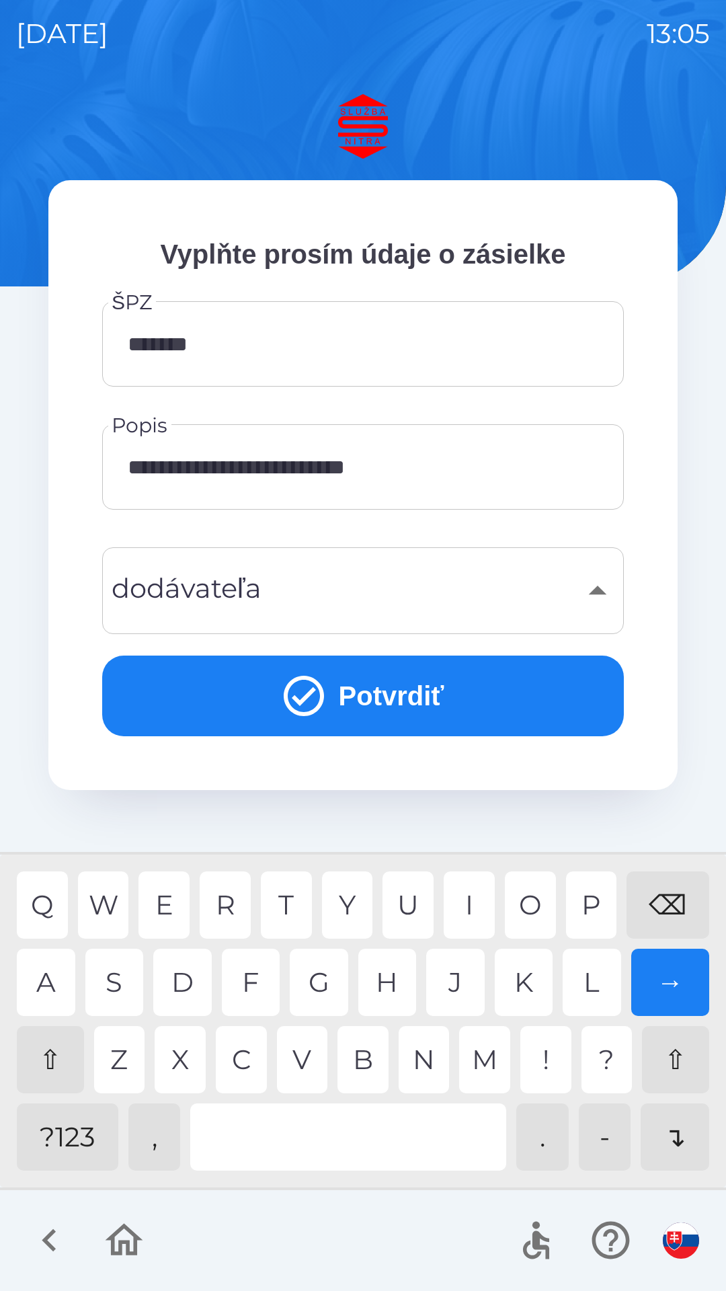
click at [597, 984] on div "L" at bounding box center [592, 982] width 59 height 67
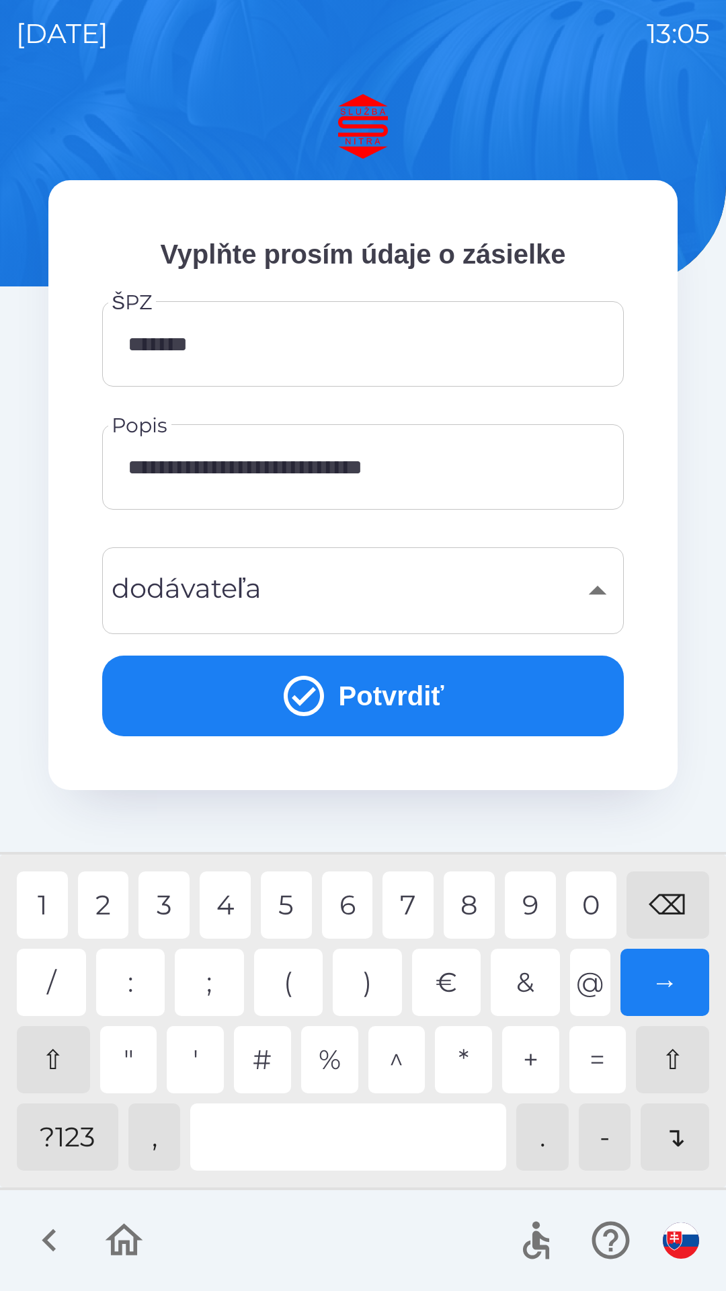
click at [595, 898] on div "0" at bounding box center [591, 905] width 51 height 67
click at [231, 904] on div "4" at bounding box center [225, 905] width 51 height 67
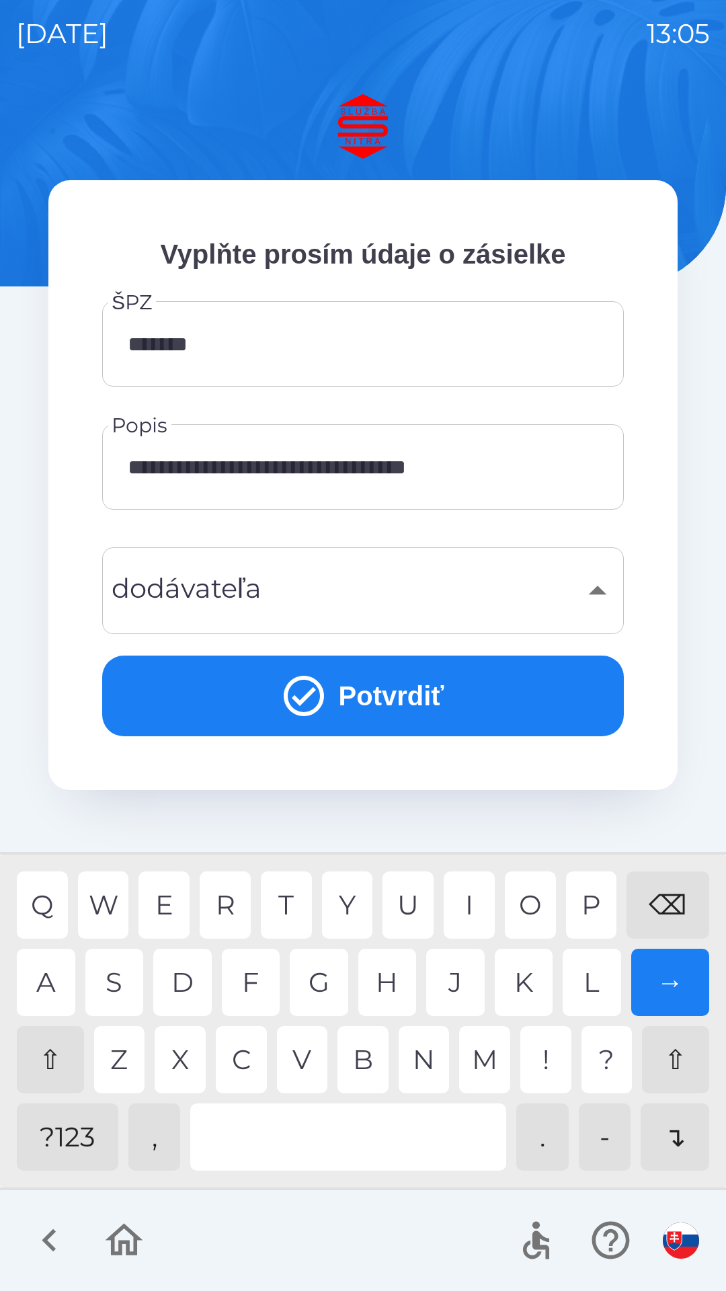
click at [52, 1058] on div "⇧" at bounding box center [50, 1059] width 67 height 67
click at [64, 1050] on div "⇧" at bounding box center [50, 1059] width 67 height 67
type input "**********"
click at [334, 971] on div "G" at bounding box center [319, 982] width 59 height 67
click at [387, 592] on div "​" at bounding box center [363, 591] width 490 height 54
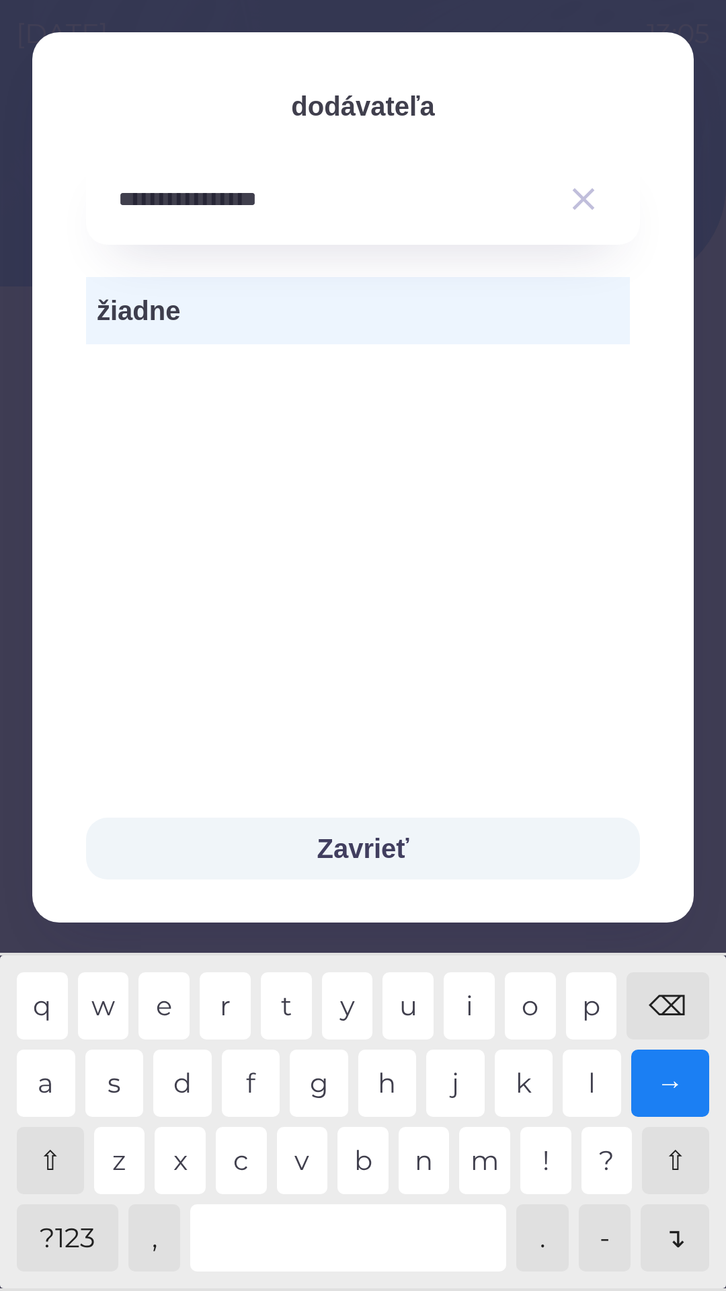
click at [273, 315] on span "žiadne" at bounding box center [358, 311] width 523 height 40
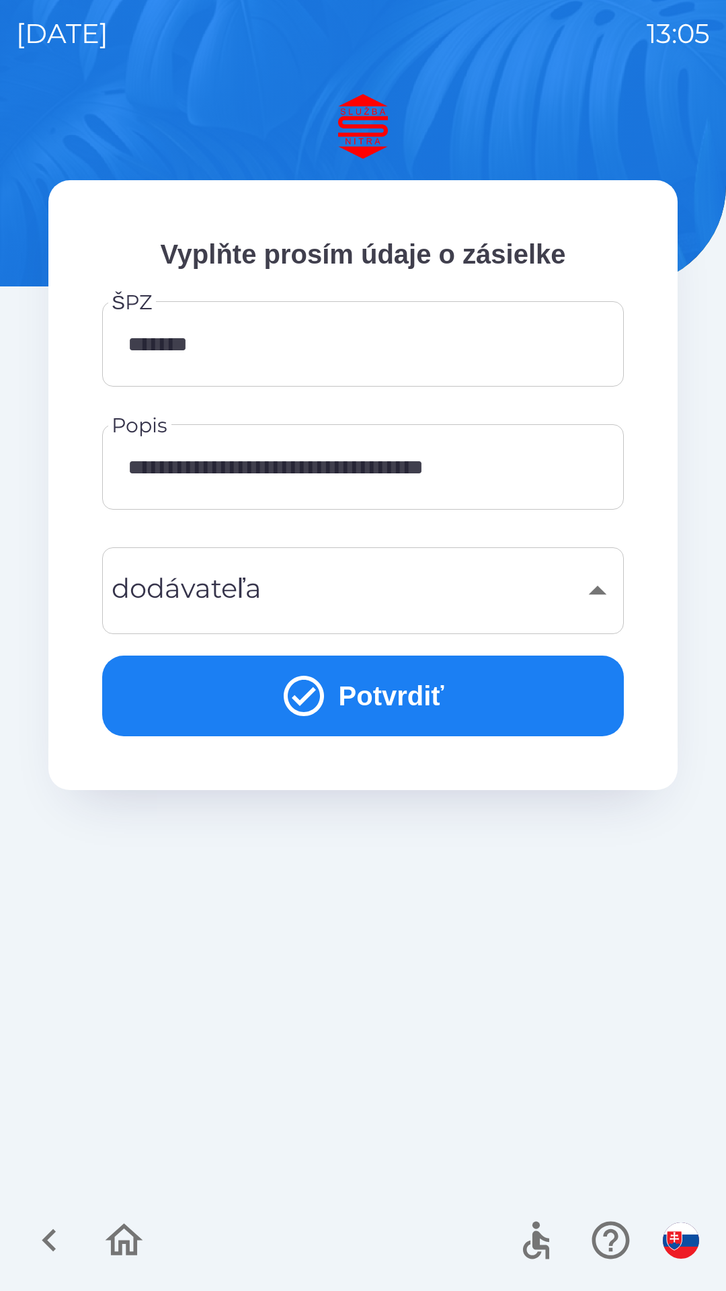
click at [314, 585] on div "​" at bounding box center [363, 591] width 490 height 54
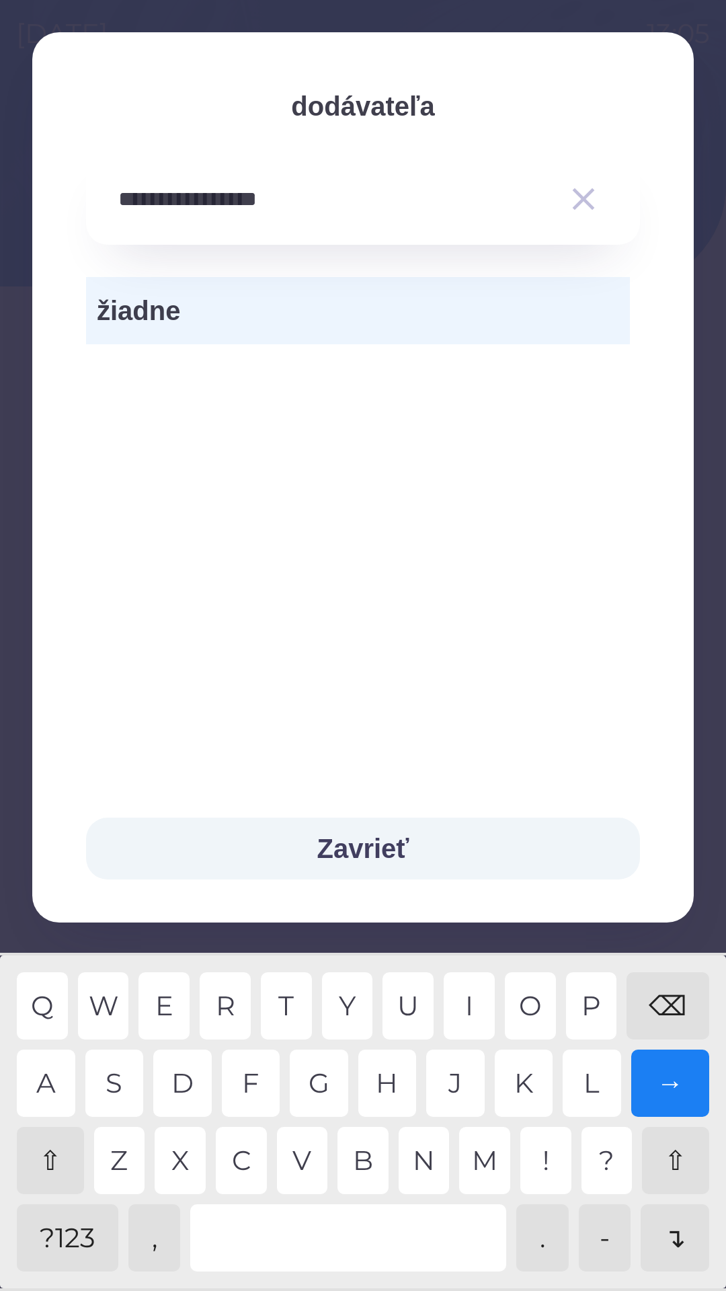
click at [677, 1165] on div "⇧" at bounding box center [675, 1160] width 67 height 67
click at [687, 923] on div "Zavrieť" at bounding box center [363, 849] width 662 height 148
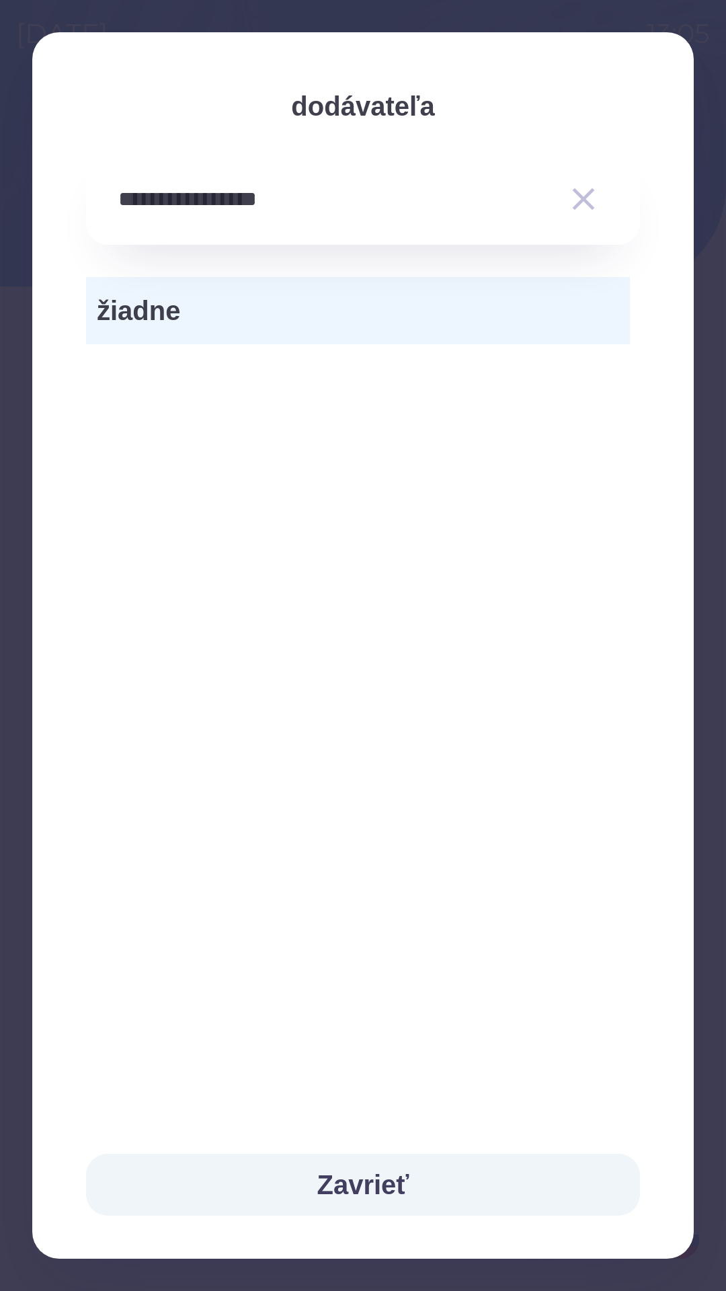
click at [365, 206] on input "**********" at bounding box center [336, 199] width 436 height 37
click at [385, 203] on input "**********" at bounding box center [336, 199] width 436 height 37
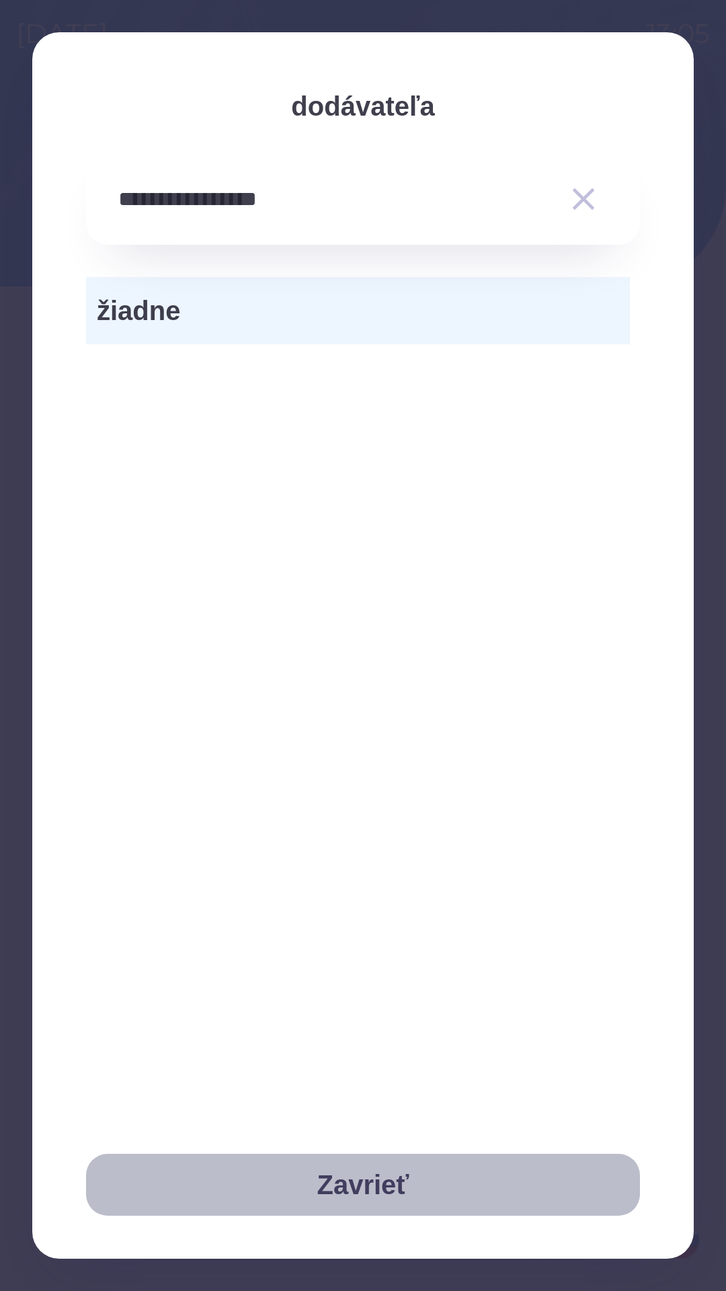
click at [403, 1170] on button "Zavrieť" at bounding box center [363, 1185] width 554 height 62
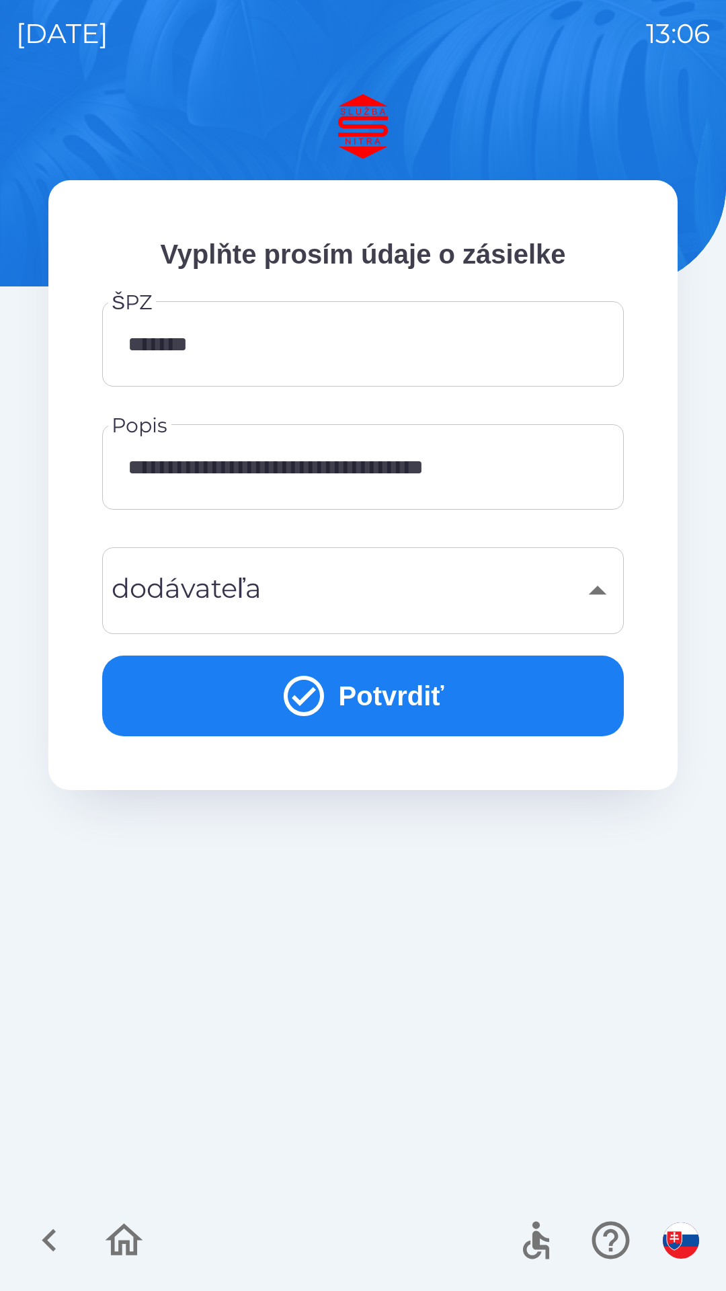
click at [370, 595] on div "​" at bounding box center [363, 591] width 490 height 54
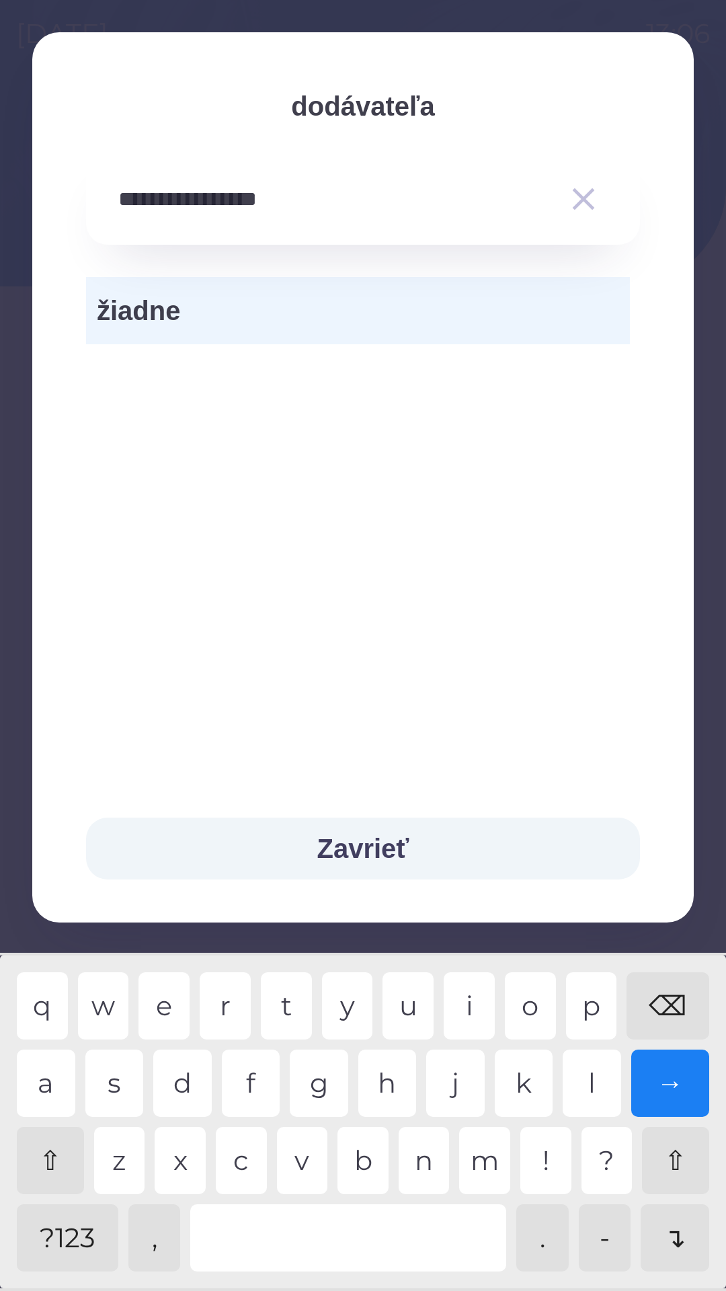
click at [687, 1072] on div "→" at bounding box center [671, 1083] width 79 height 67
click at [393, 847] on button "Zavrieť" at bounding box center [363, 849] width 554 height 62
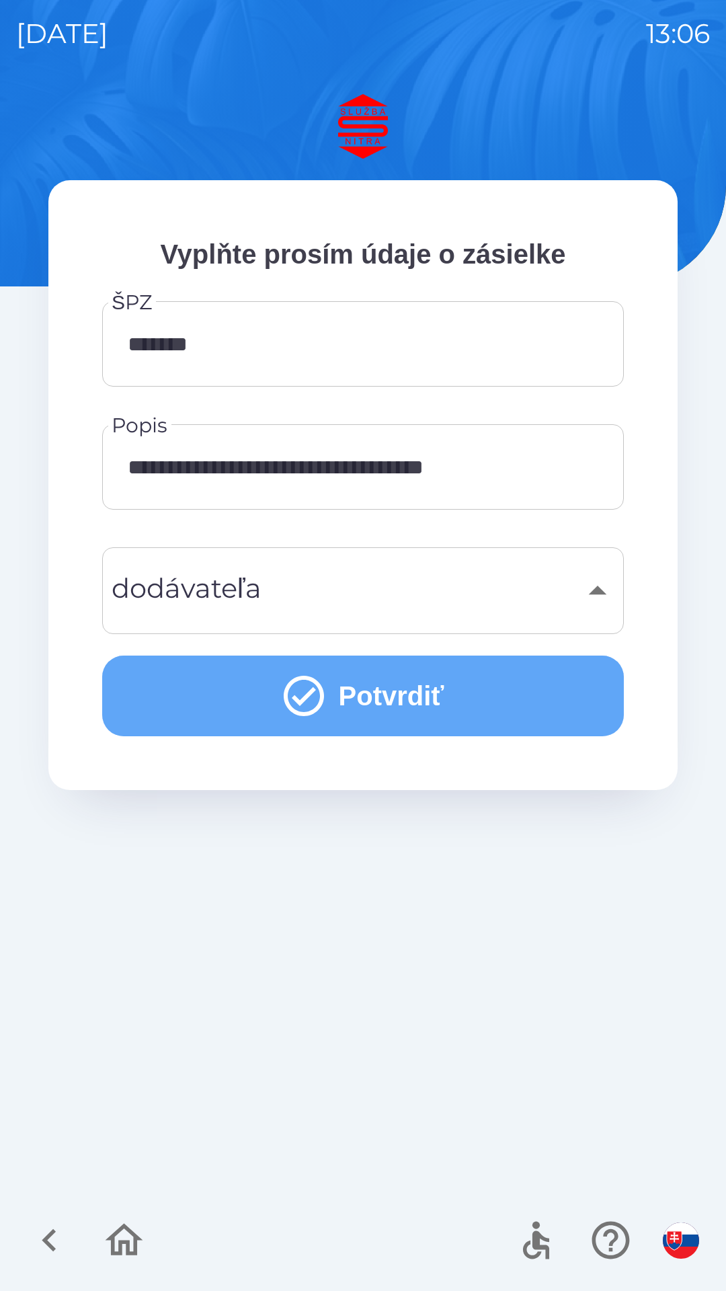
click at [383, 691] on button "Potvrdiť" at bounding box center [363, 696] width 522 height 81
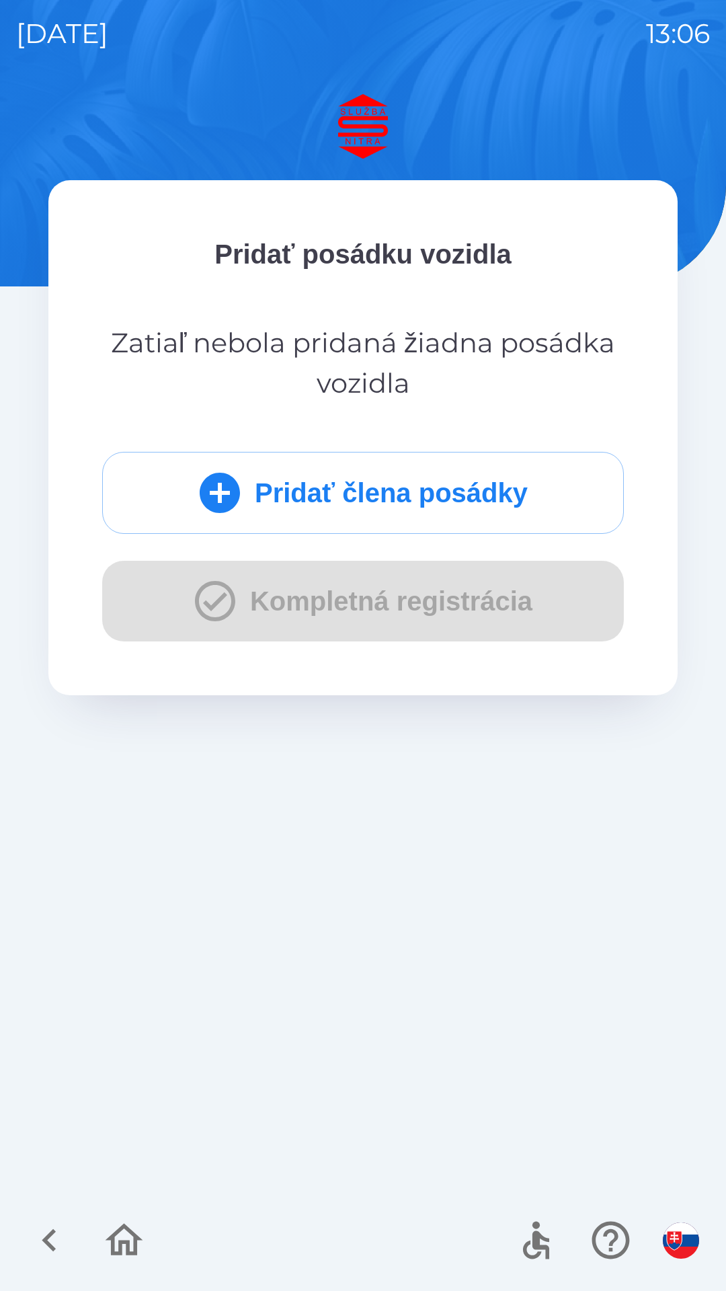
click at [400, 601] on div "Pridať člena posádky Kompletná registrácia" at bounding box center [363, 547] width 522 height 190
click at [280, 577] on div "Pridať člena posádky Kompletná registrácia" at bounding box center [363, 547] width 522 height 190
click at [245, 599] on div "Pridať člena posádky Kompletná registrácia" at bounding box center [363, 547] width 522 height 190
click at [432, 500] on button "Pridať člena posádky" at bounding box center [363, 493] width 522 height 82
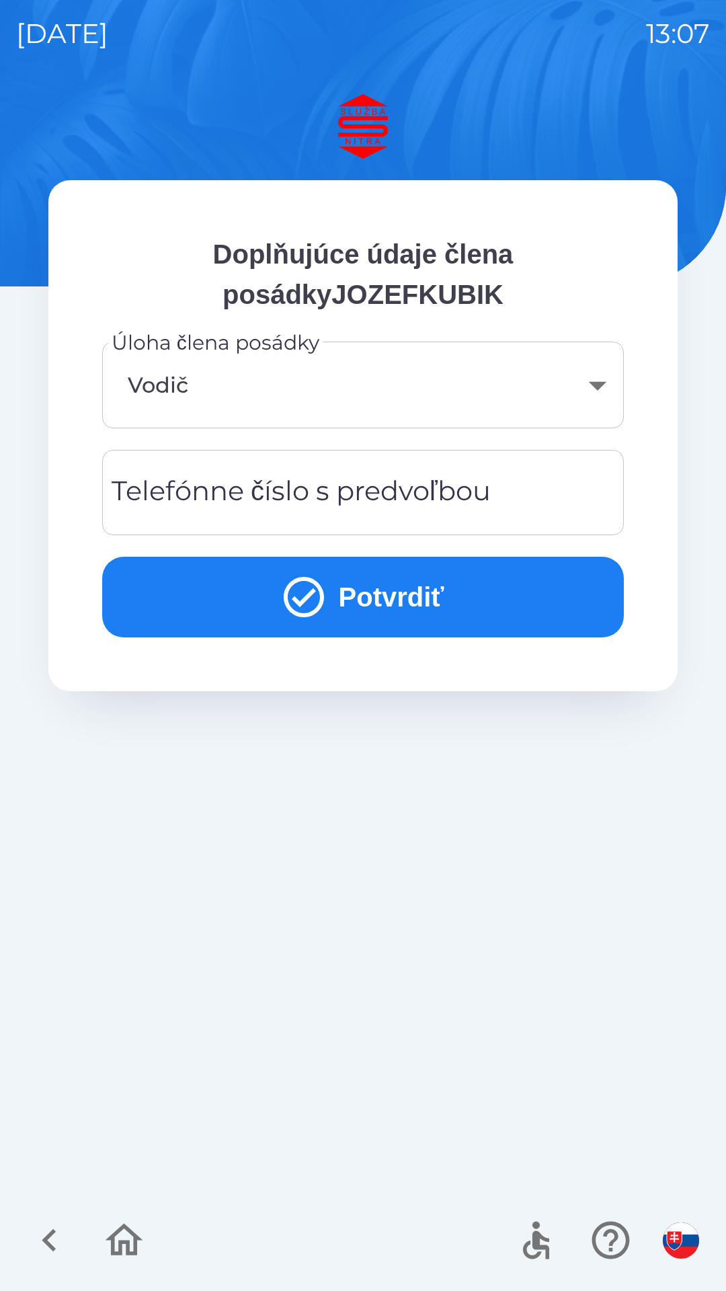
click at [367, 496] on div "Telefónne číslo s predvoľbou Telefónne číslo s predvoľbou" at bounding box center [363, 492] width 522 height 85
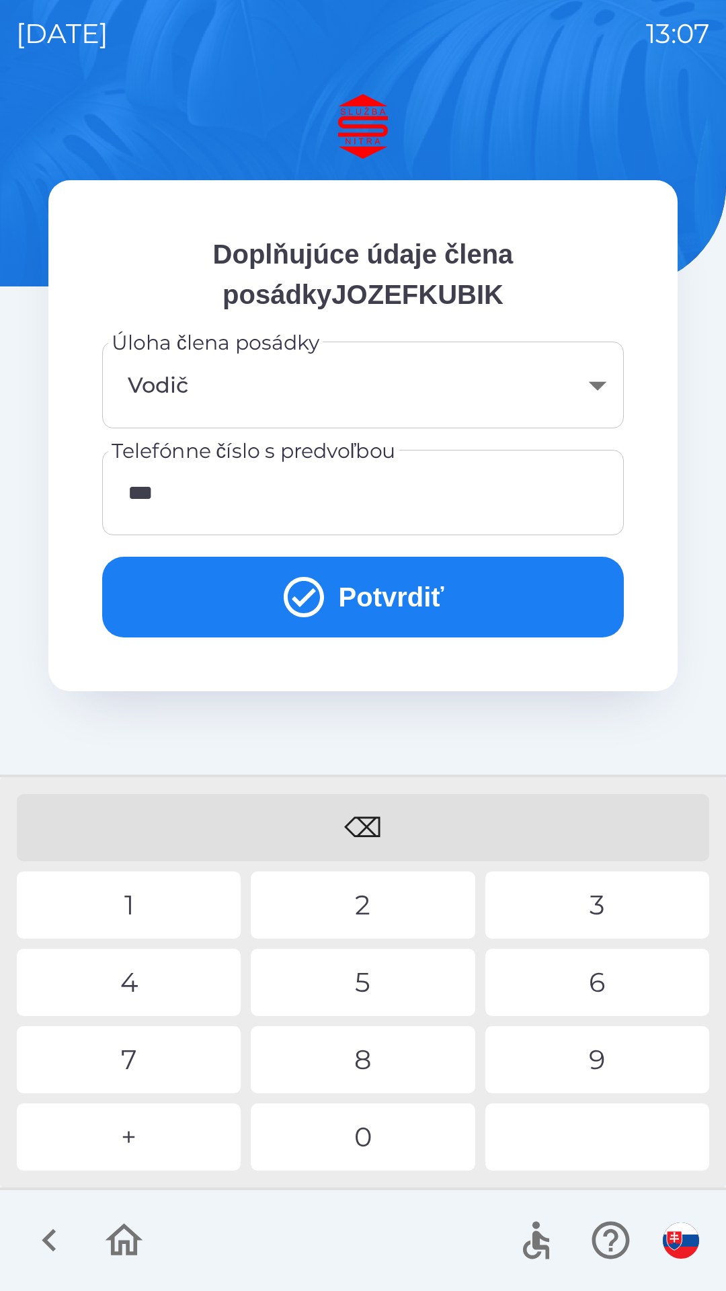
click at [382, 895] on div "2" at bounding box center [363, 905] width 224 height 67
click at [604, 1051] on div "9" at bounding box center [598, 1059] width 224 height 67
click at [381, 973] on div "5" at bounding box center [363, 982] width 224 height 67
type input "**********"
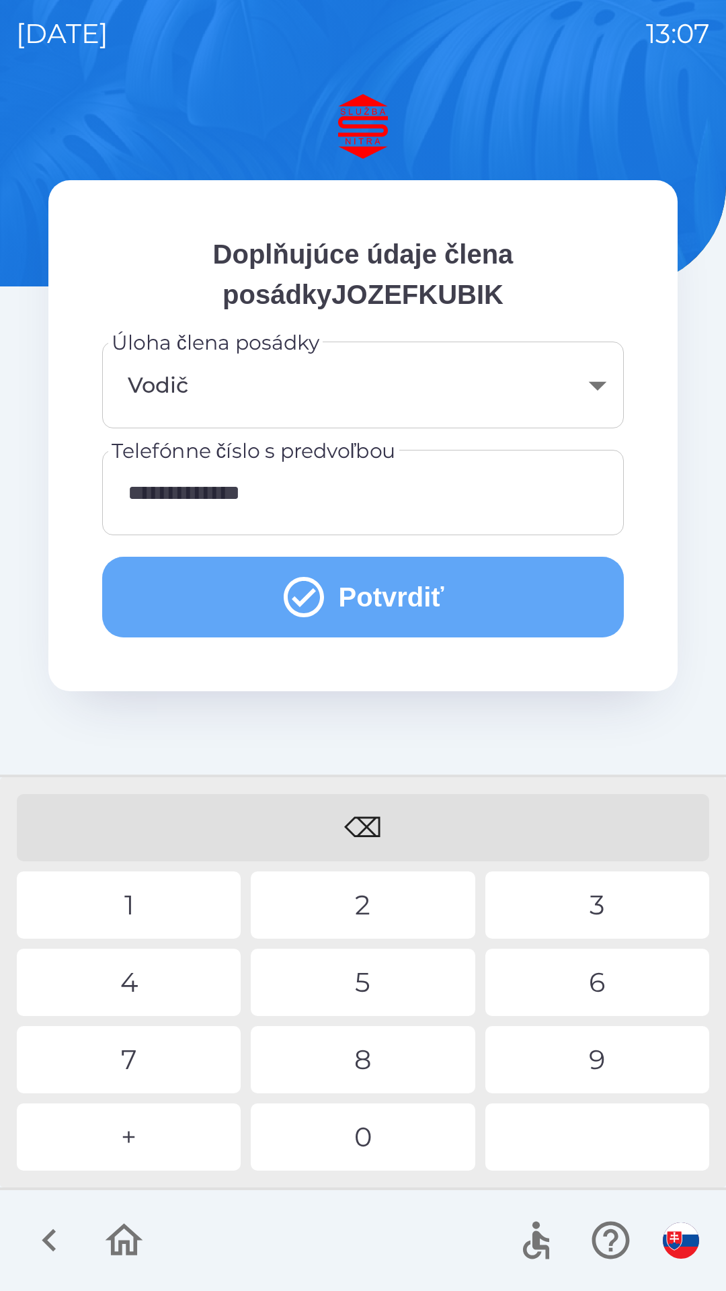
click at [480, 608] on button "Potvrdiť" at bounding box center [363, 597] width 522 height 81
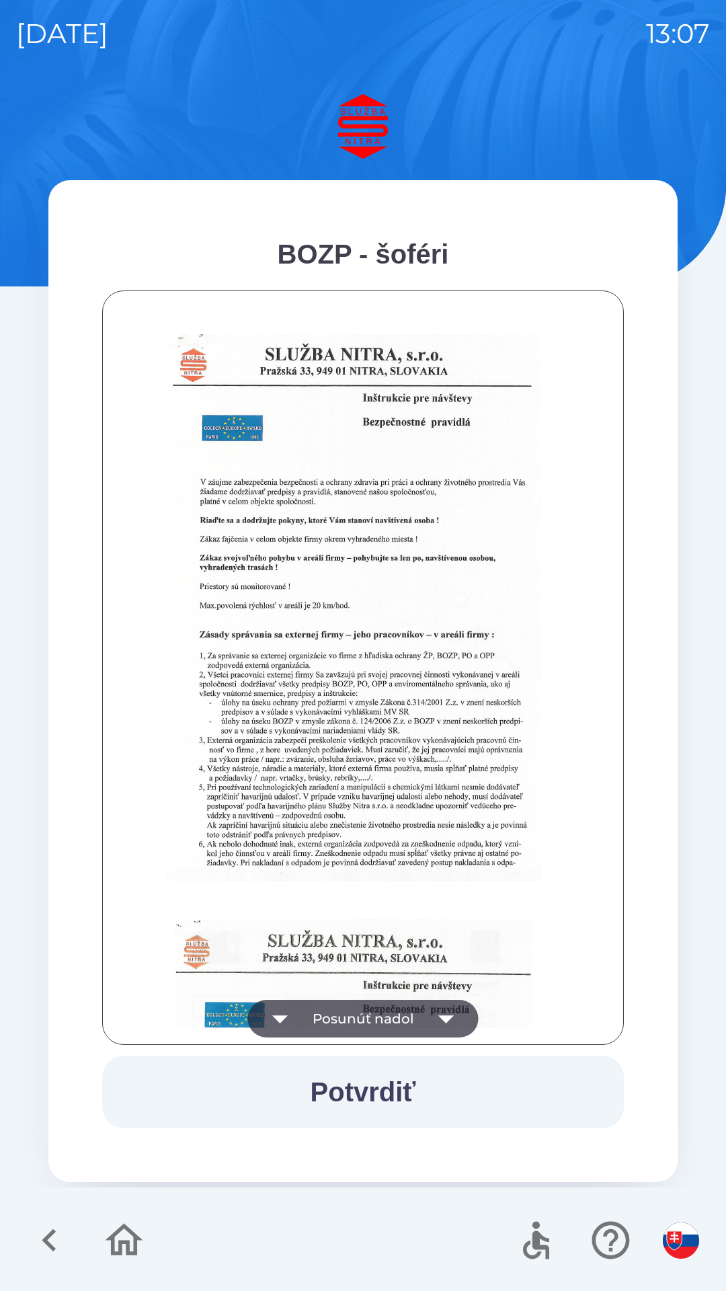
click at [451, 1013] on icon "button" at bounding box center [447, 1019] width 38 height 38
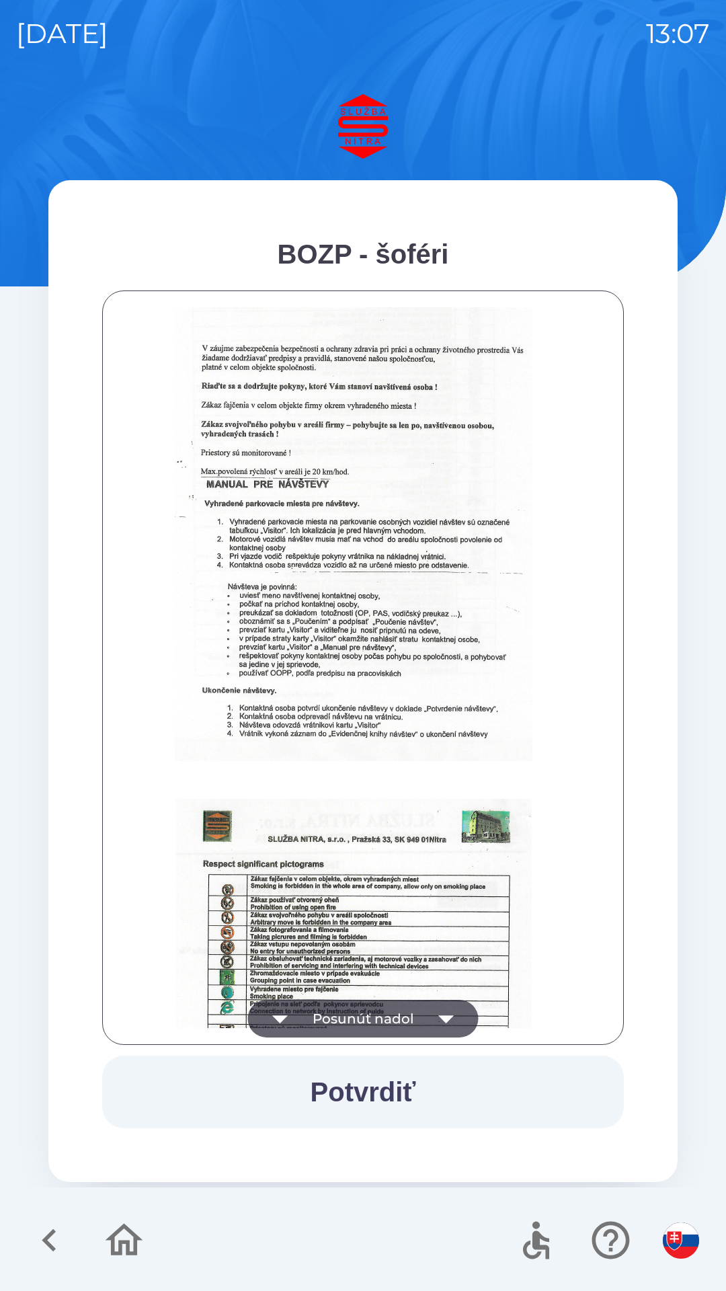
click at [446, 1019] on icon "button" at bounding box center [446, 1020] width 15 height 8
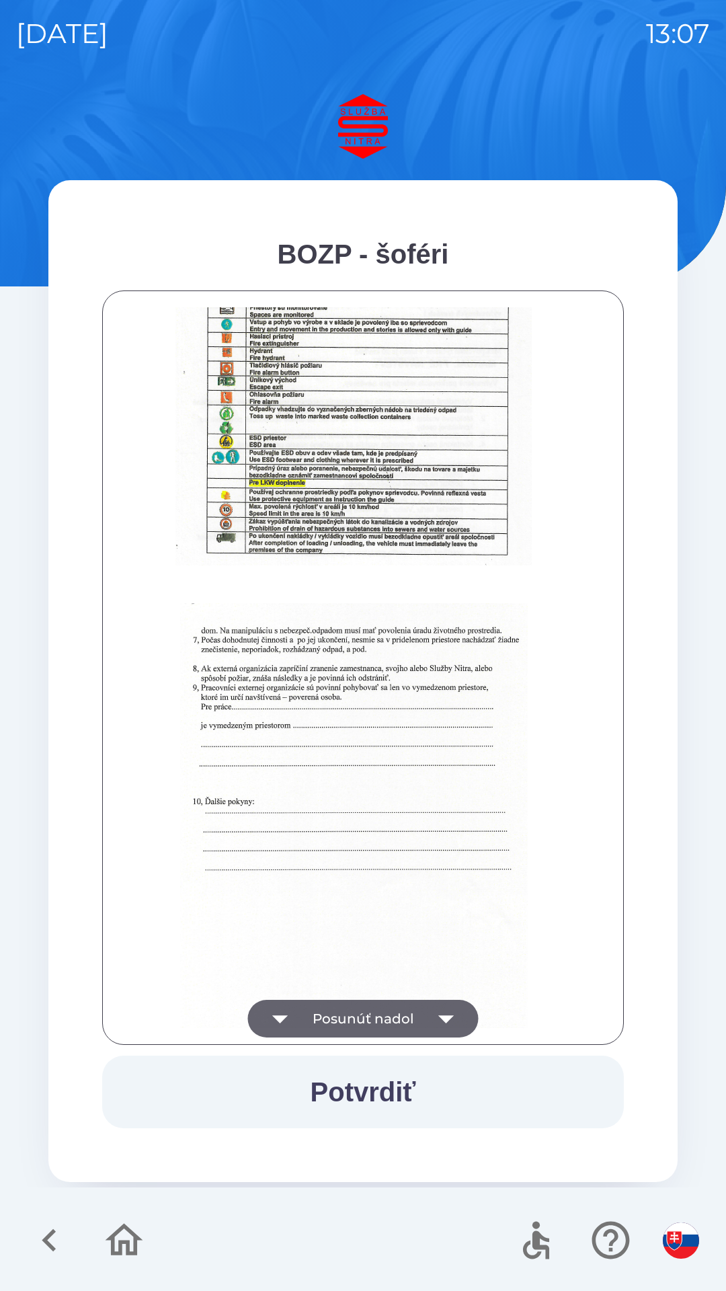
click at [445, 1016] on icon "button" at bounding box center [447, 1019] width 38 height 38
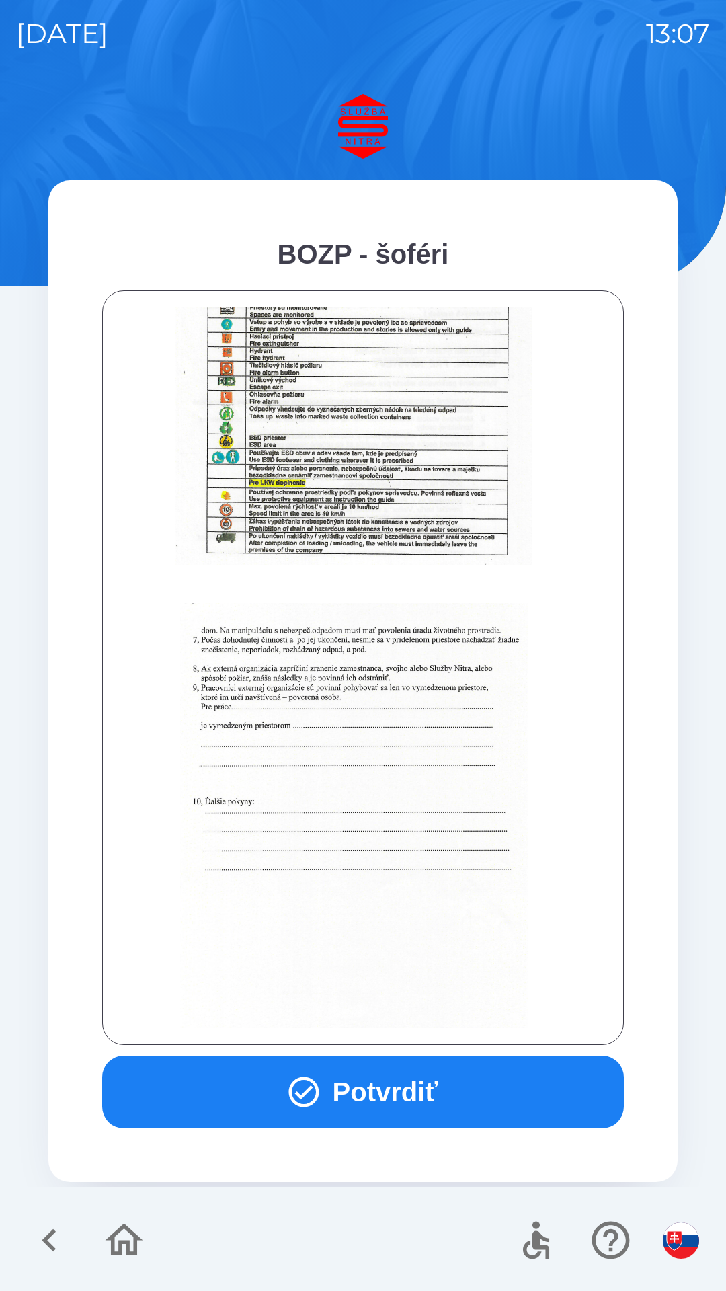
scroll to position [1507, 0]
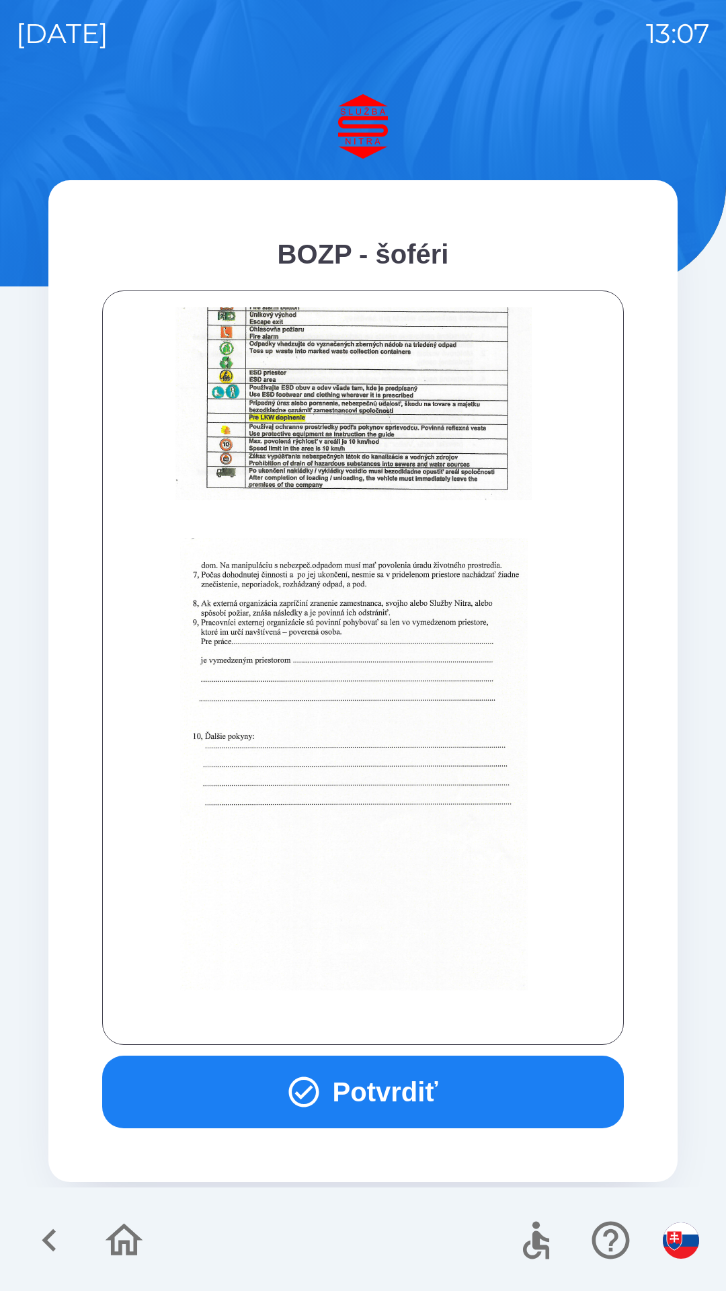
click at [447, 1016] on div at bounding box center [363, 667] width 488 height 721
click at [414, 1090] on button "Potvrdiť" at bounding box center [363, 1092] width 522 height 73
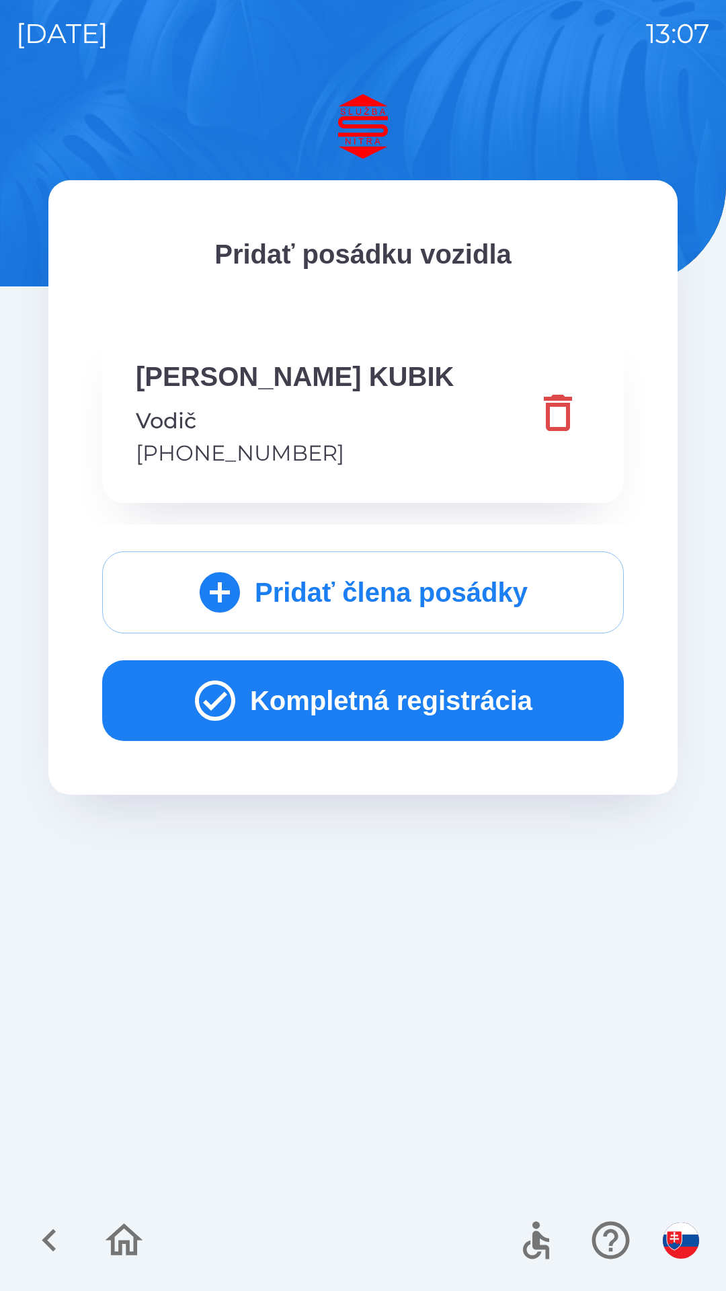
click at [424, 697] on button "Kompletná registrácia" at bounding box center [363, 700] width 522 height 81
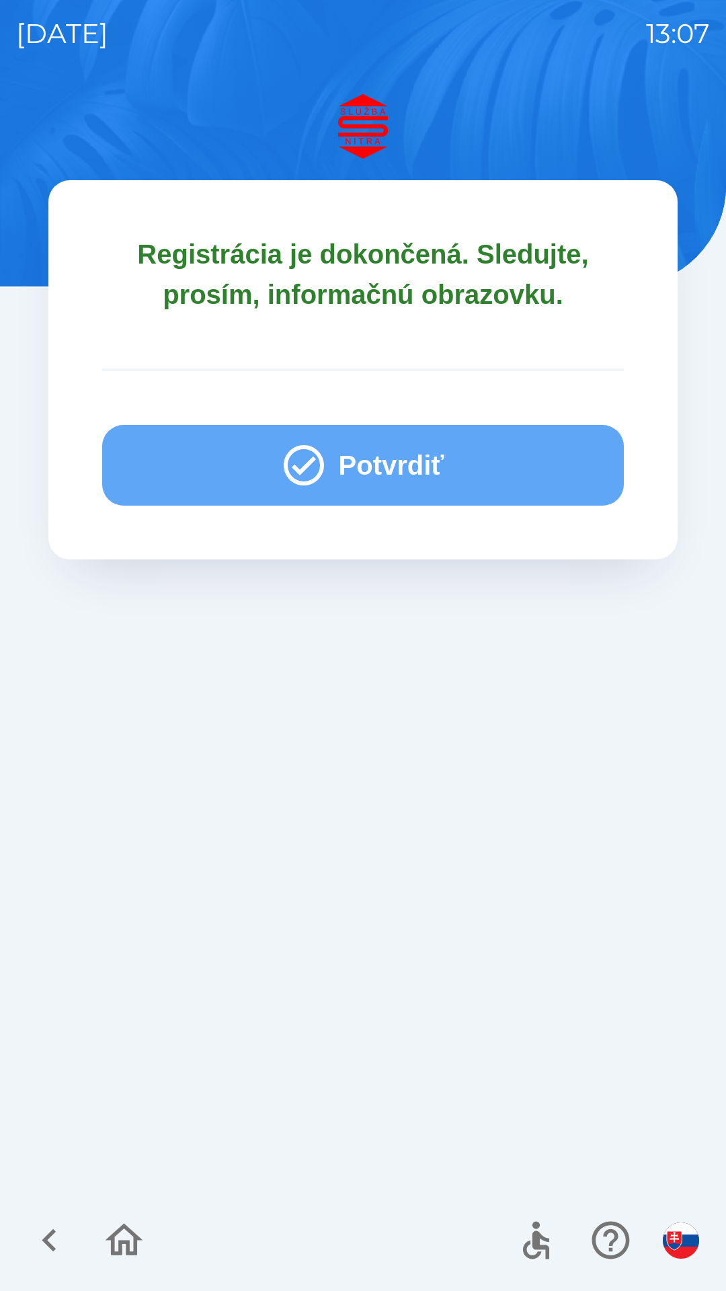
click at [410, 465] on button "Potvrdiť" at bounding box center [363, 465] width 522 height 81
